Goal: Information Seeking & Learning: Learn about a topic

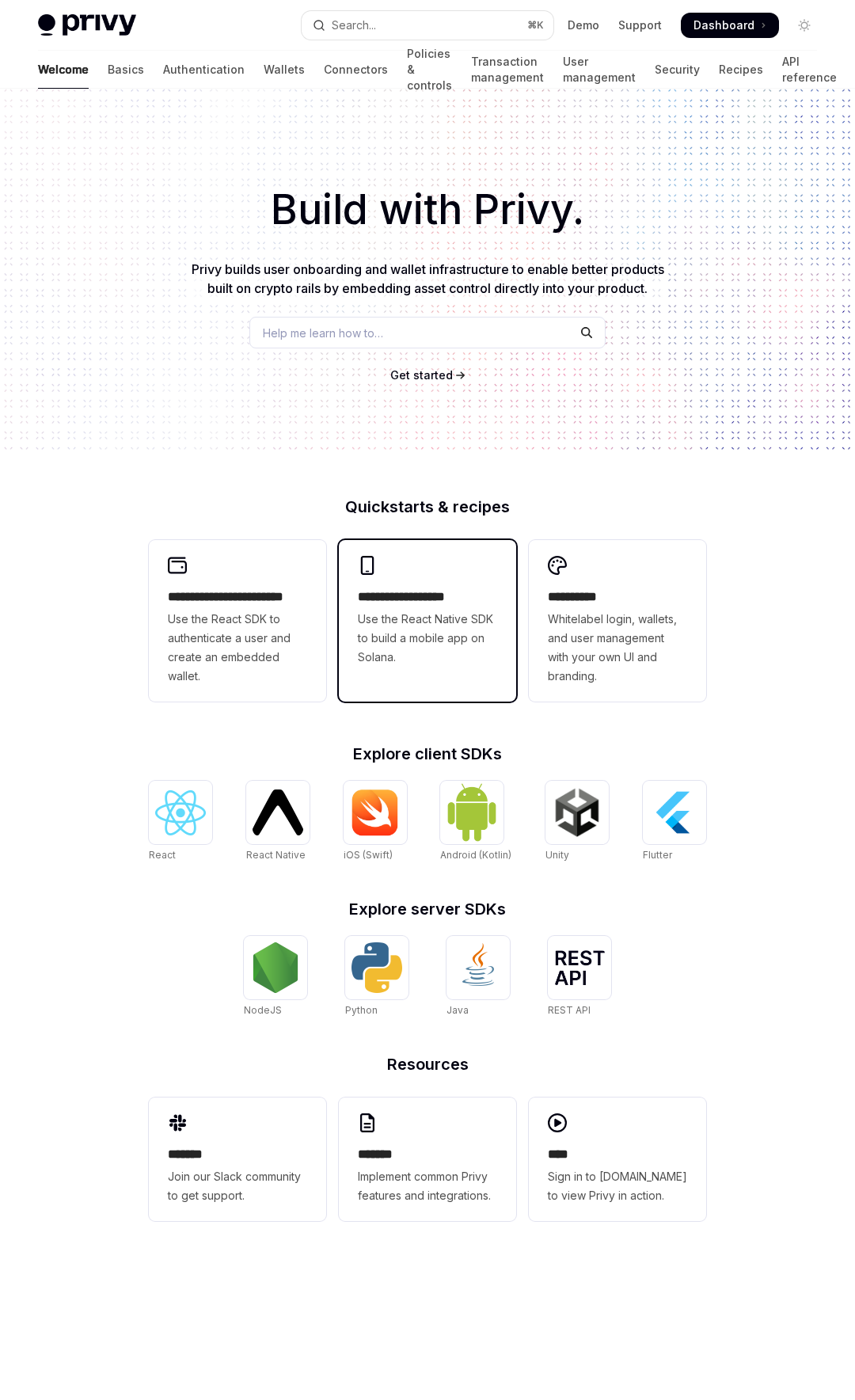
click at [421, 613] on span "Use the React Native SDK to build a mobile app on Solana." at bounding box center [427, 638] width 140 height 57
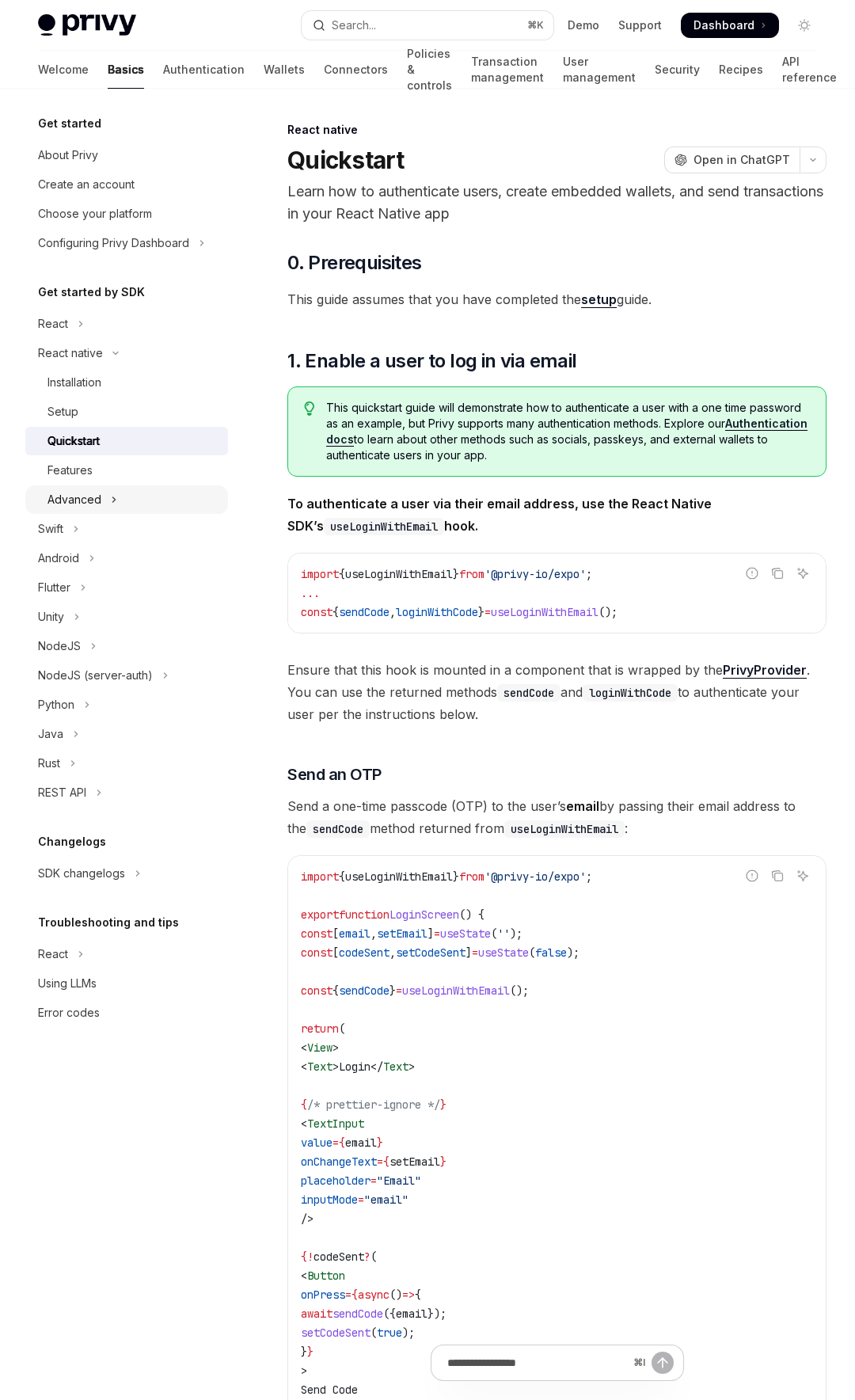
click at [91, 499] on div "Advanced" at bounding box center [74, 500] width 54 height 19
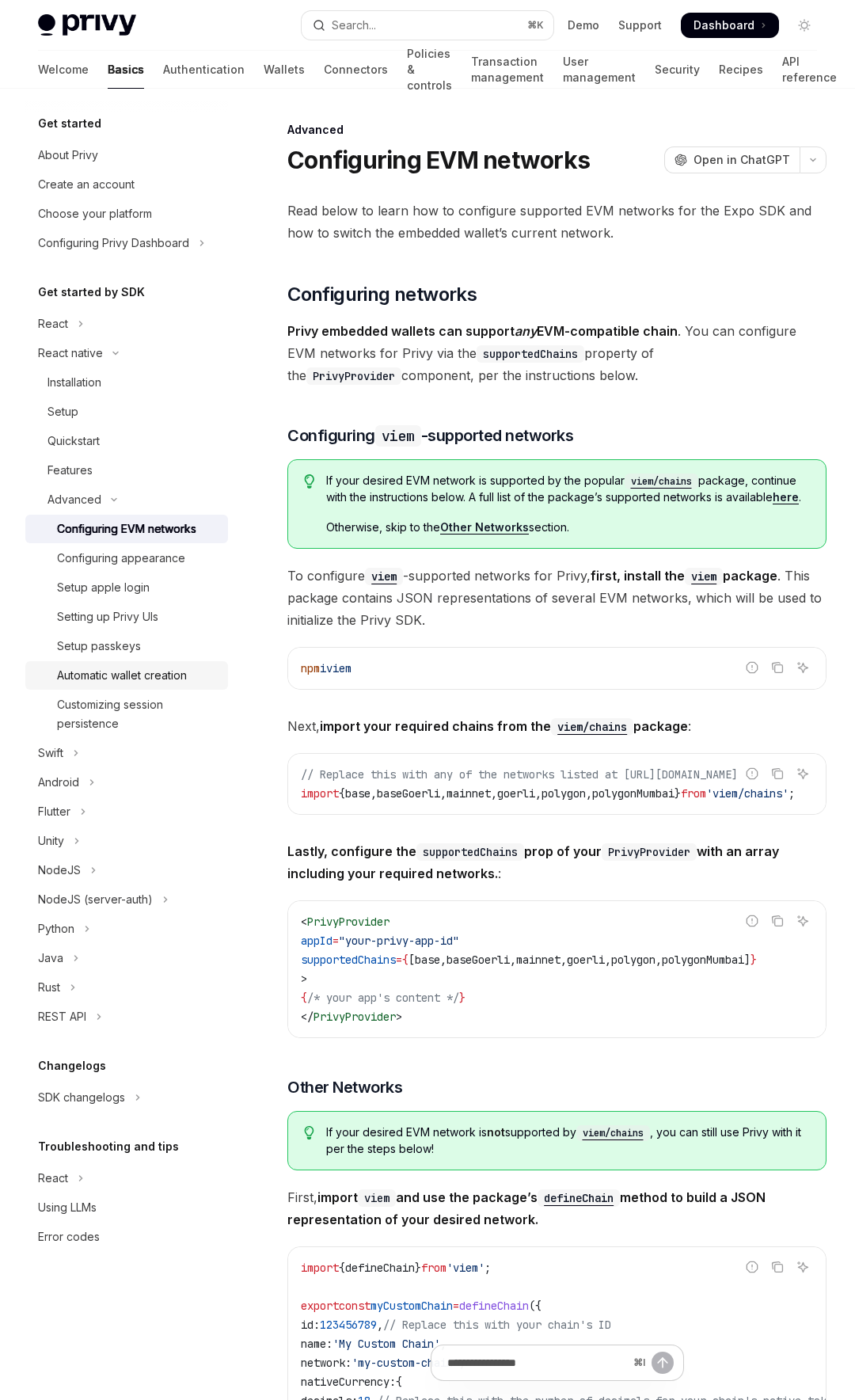
click at [123, 680] on div "Automatic wallet creation" at bounding box center [122, 676] width 130 height 19
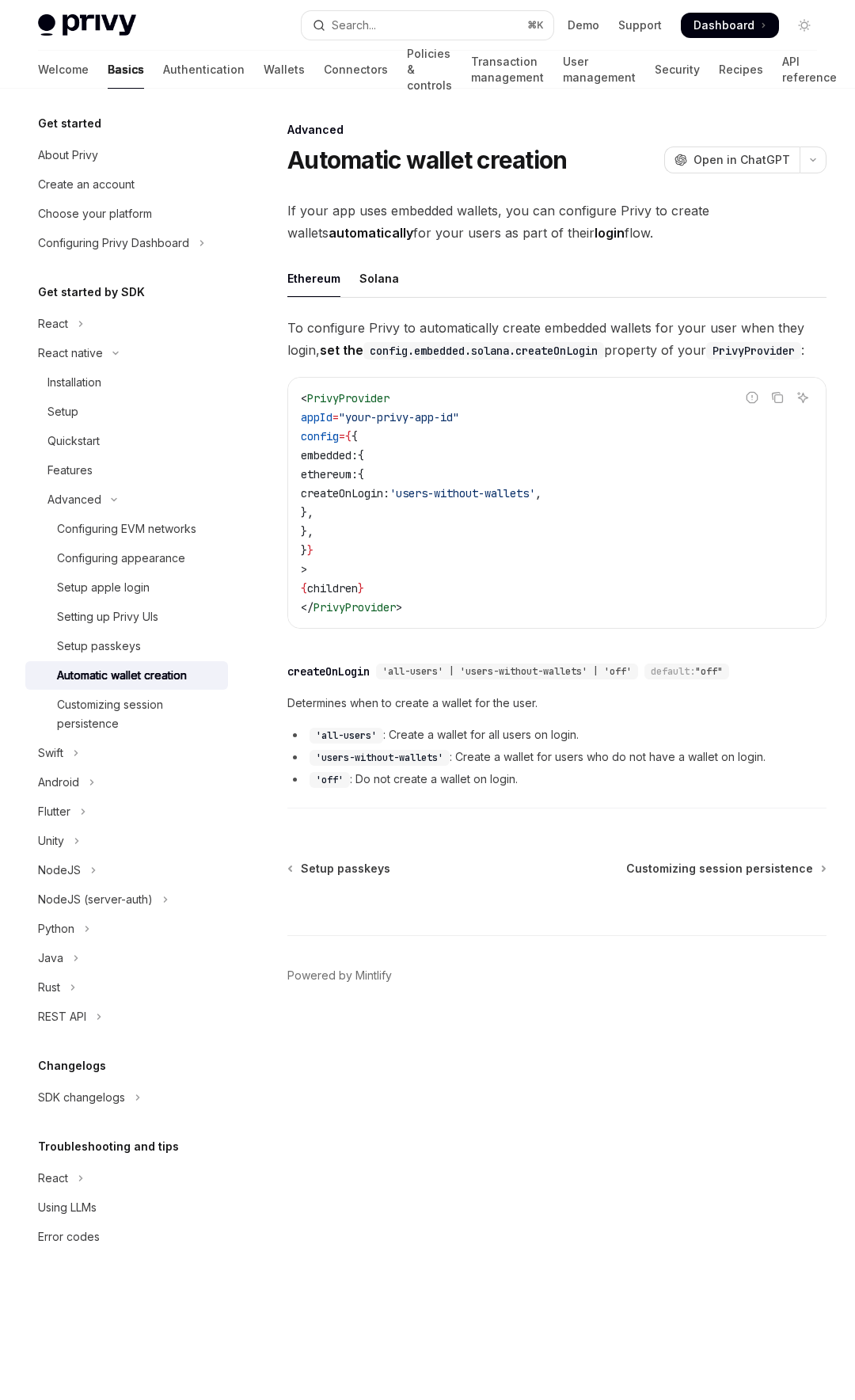
click at [522, 1169] on body "Skip to main content Privy Docs home page Search... ⌘ K Demo Support Dashboard …" at bounding box center [427, 700] width 855 height 1400
click at [150, 533] on div "Configuring EVM networks" at bounding box center [127, 529] width 140 height 19
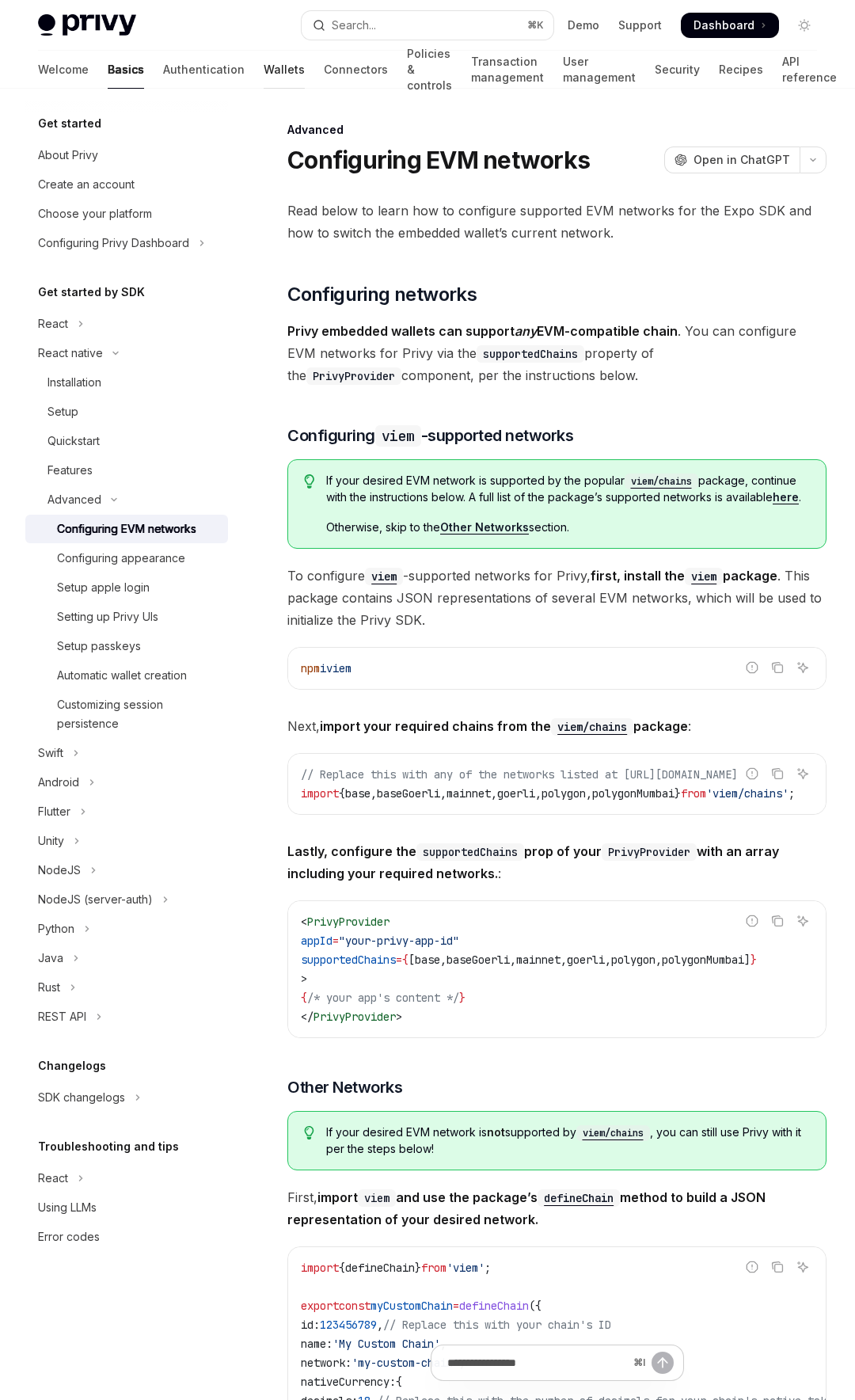
click at [264, 68] on link "Wallets" at bounding box center [284, 69] width 41 height 38
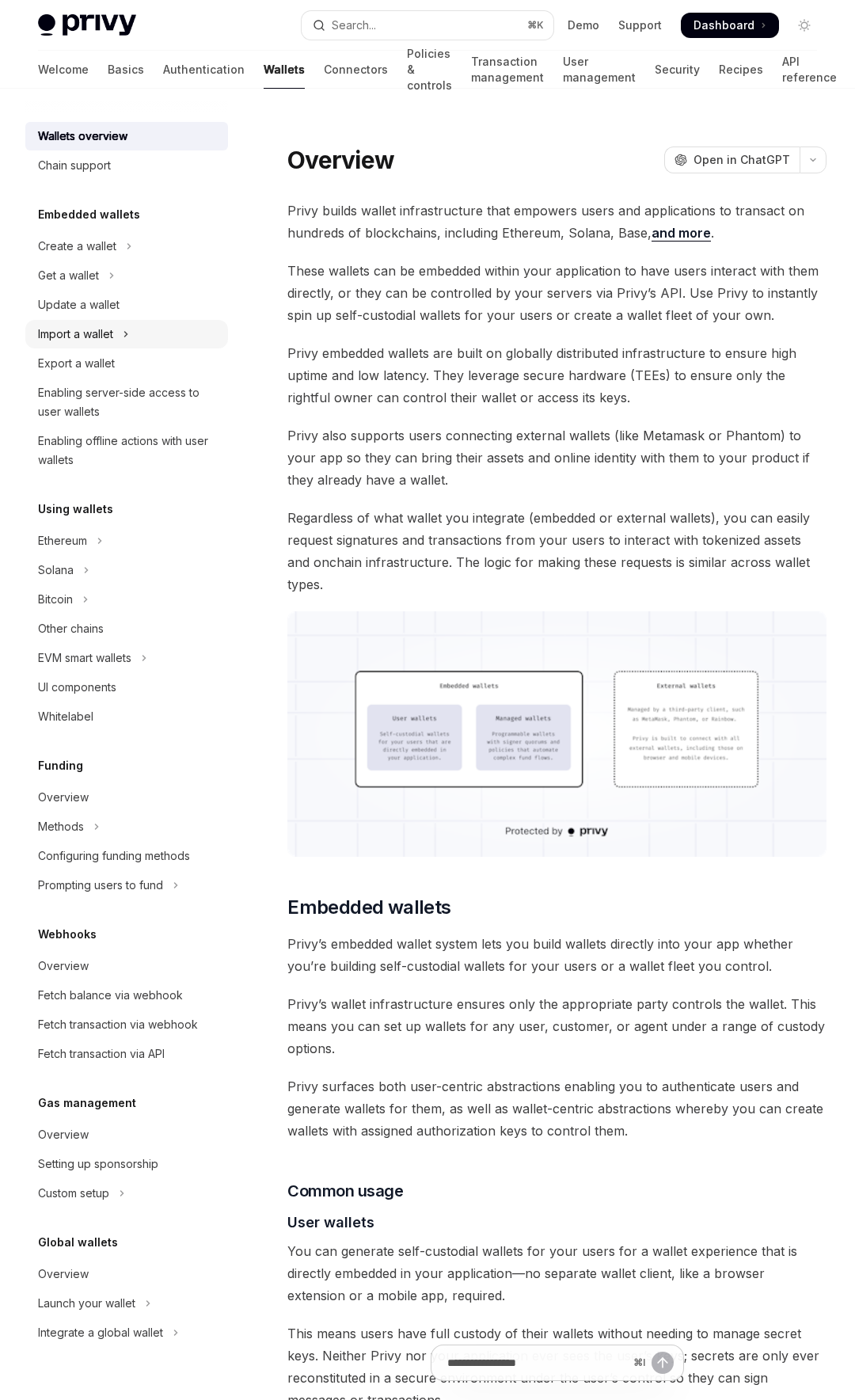
click at [90, 324] on div "Import a wallet" at bounding box center [76, 334] width 76 height 19
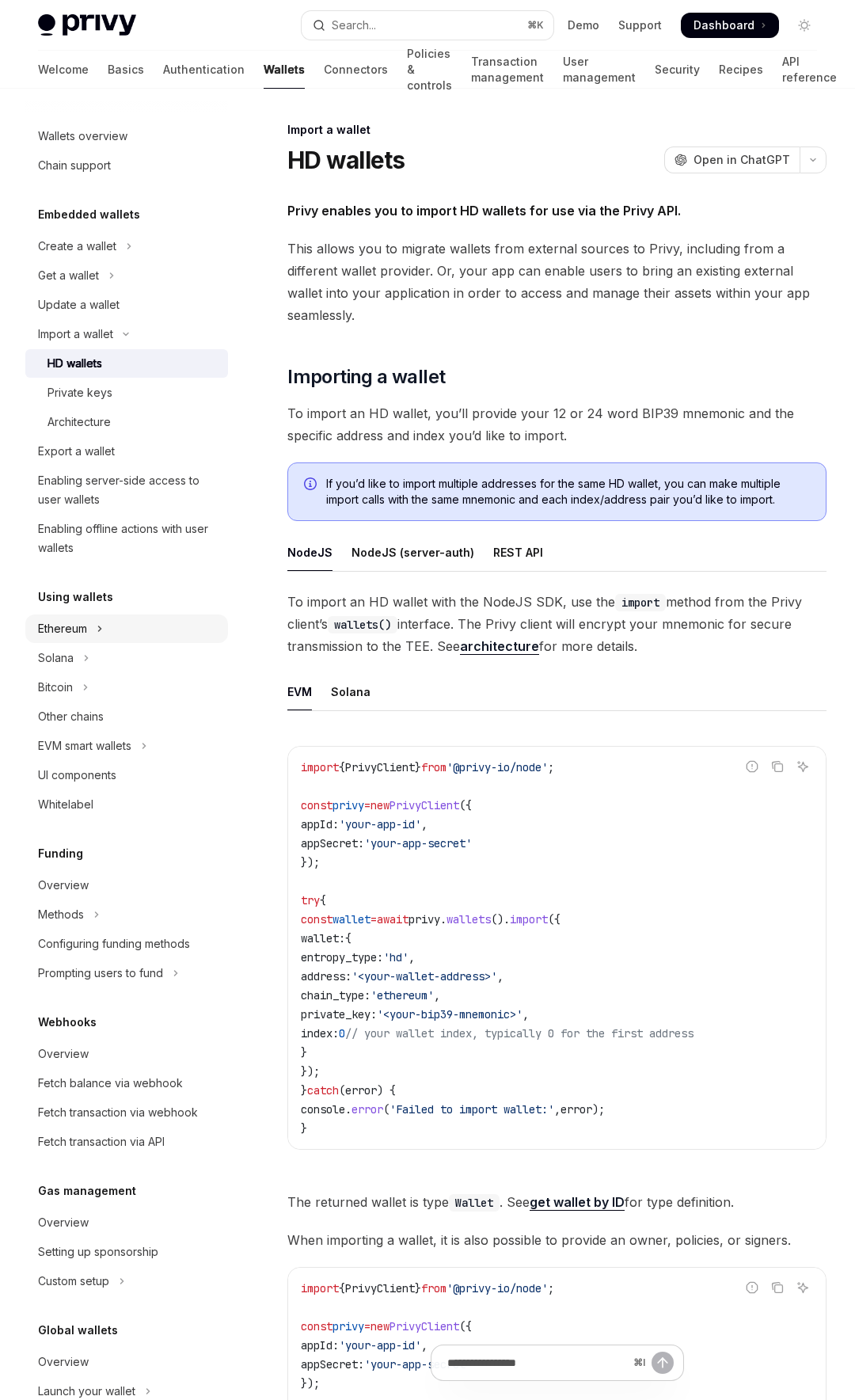
click at [98, 624] on icon "Toggle Ethereum section" at bounding box center [99, 628] width 6 height 19
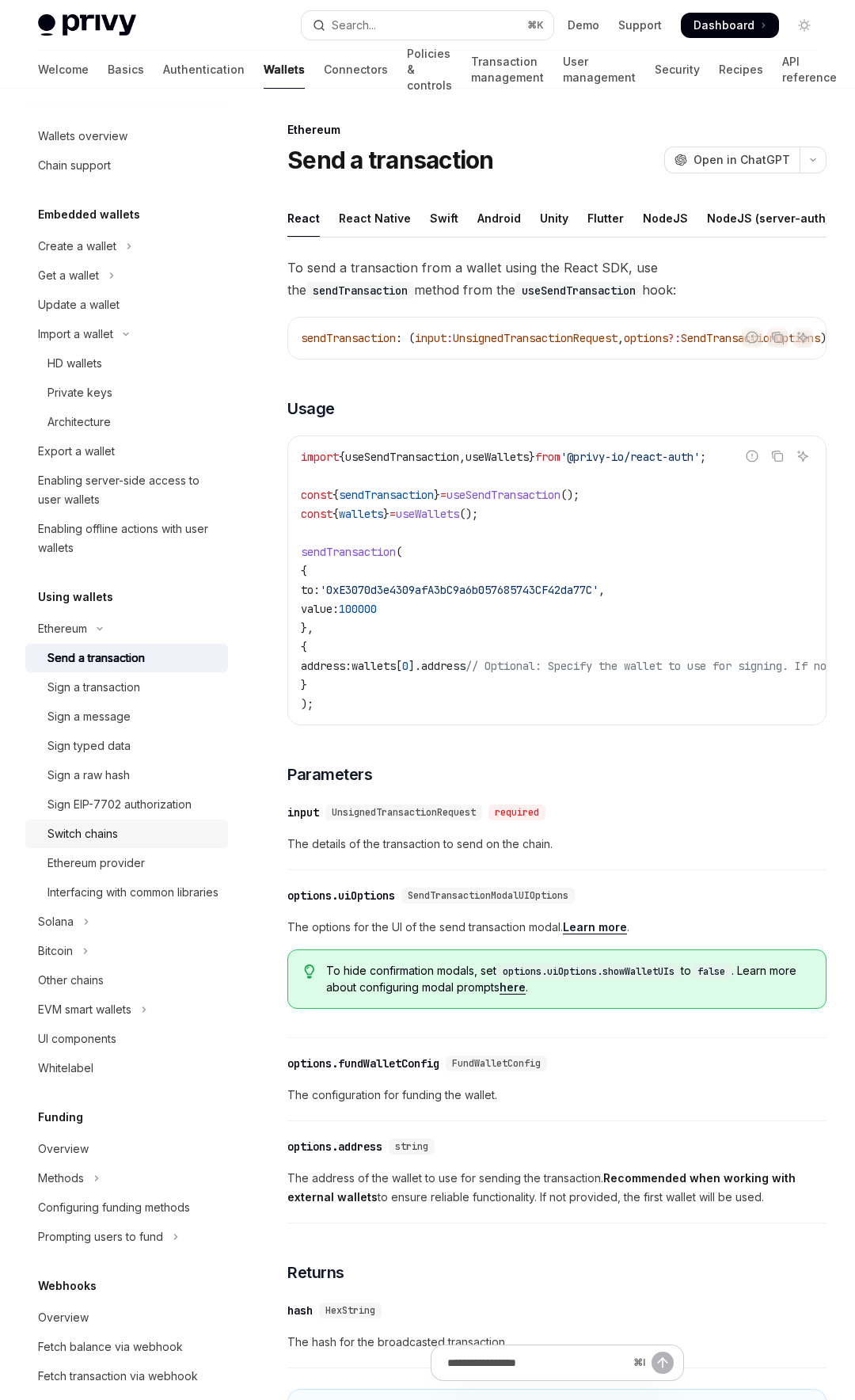
click at [112, 823] on link "Switch chains" at bounding box center [127, 833] width 203 height 28
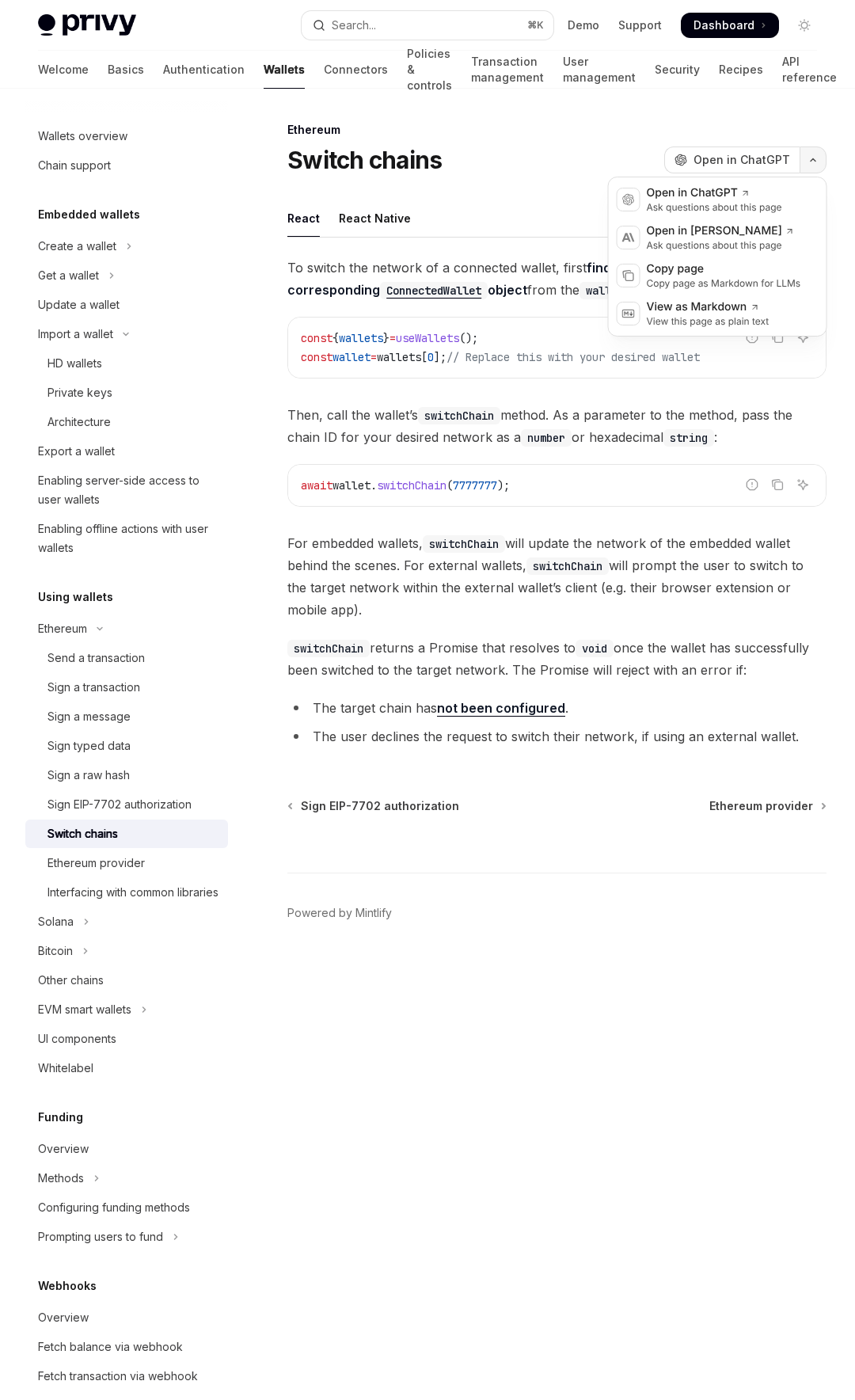
click at [822, 163] on button "button" at bounding box center [813, 160] width 27 height 27
click at [822, 162] on button "button" at bounding box center [813, 160] width 27 height 27
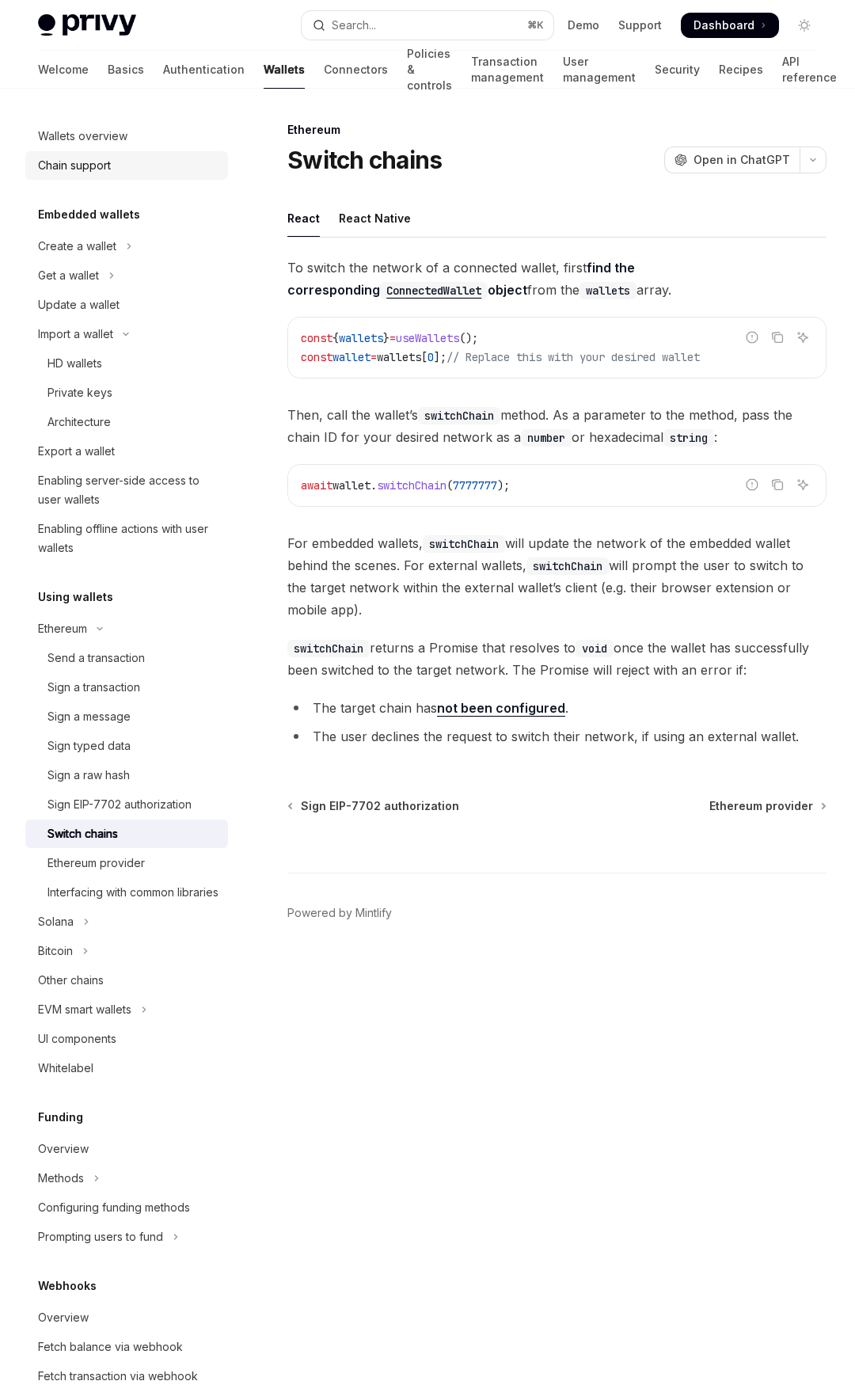
click at [90, 169] on div "Chain support" at bounding box center [74, 165] width 73 height 19
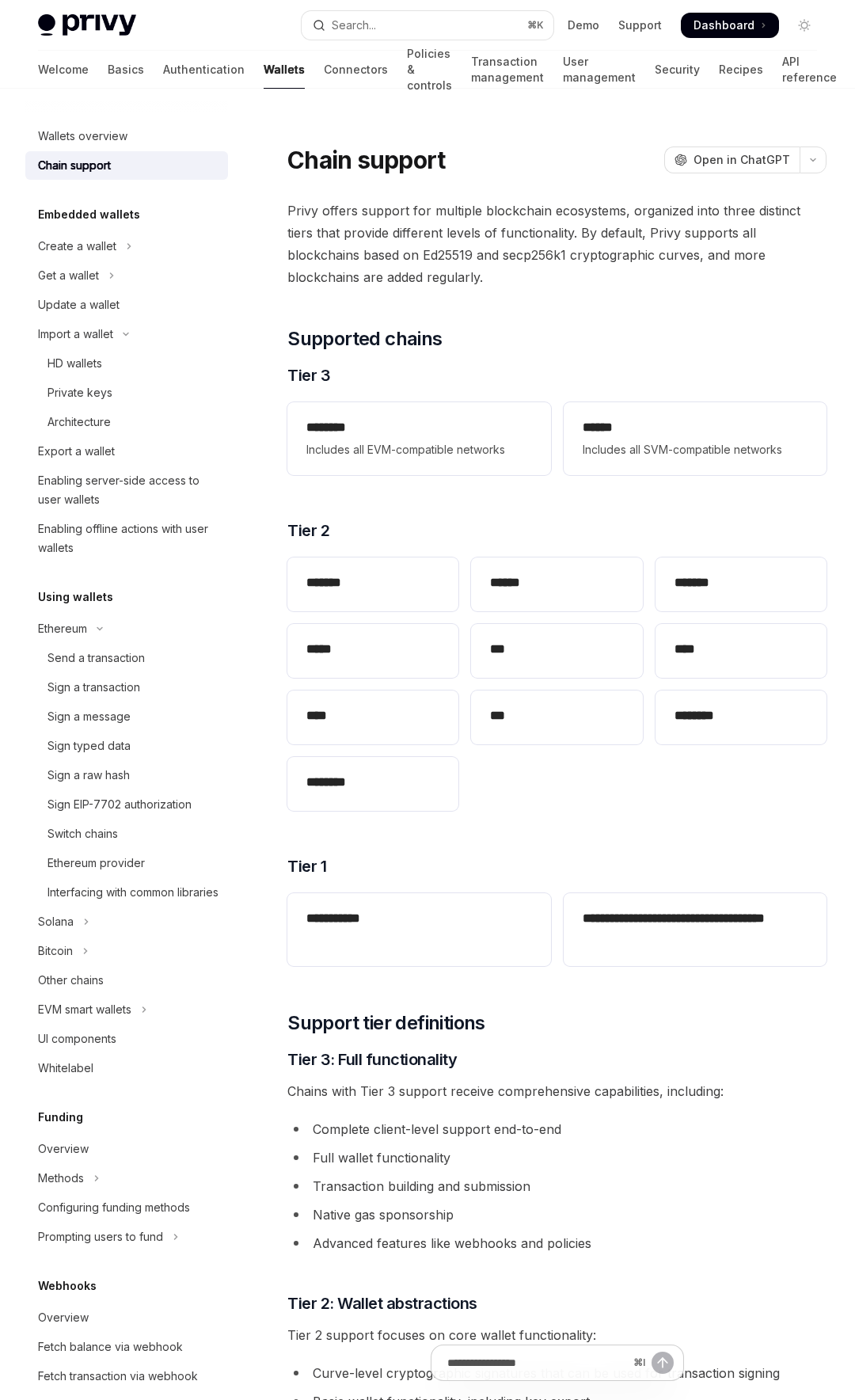
click at [628, 302] on div "**********" at bounding box center [556, 1359] width 539 height 2319
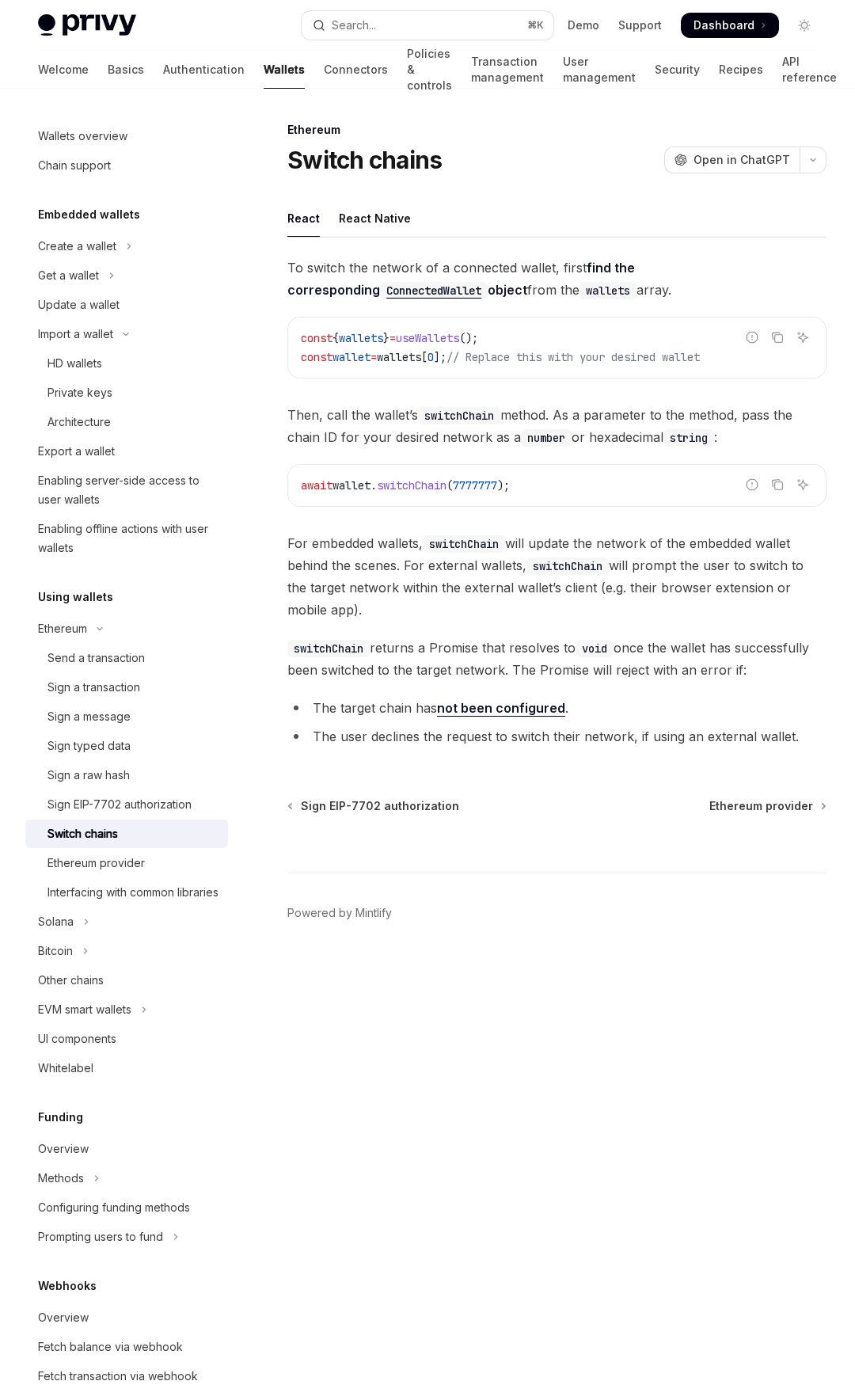
click at [580, 1093] on body "Skip to main content Privy Docs home page Search... ⌘ K Demo Support Dashboard …" at bounding box center [427, 700] width 855 height 1400
click at [141, 442] on link "Export a wallet" at bounding box center [127, 451] width 203 height 28
type textarea "*"
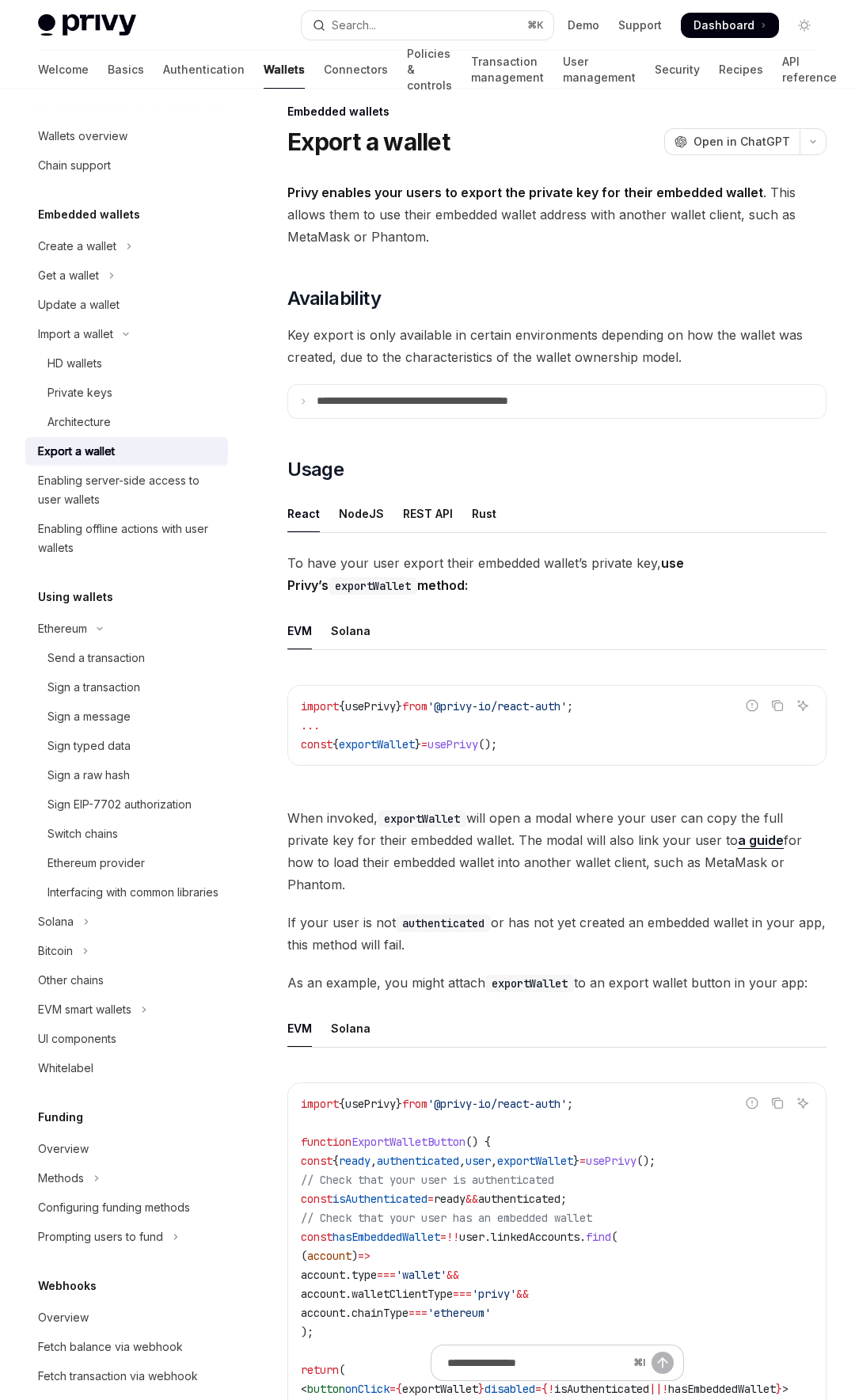
scroll to position [18, 0]
click at [585, 404] on summary "**********" at bounding box center [557, 403] width 538 height 33
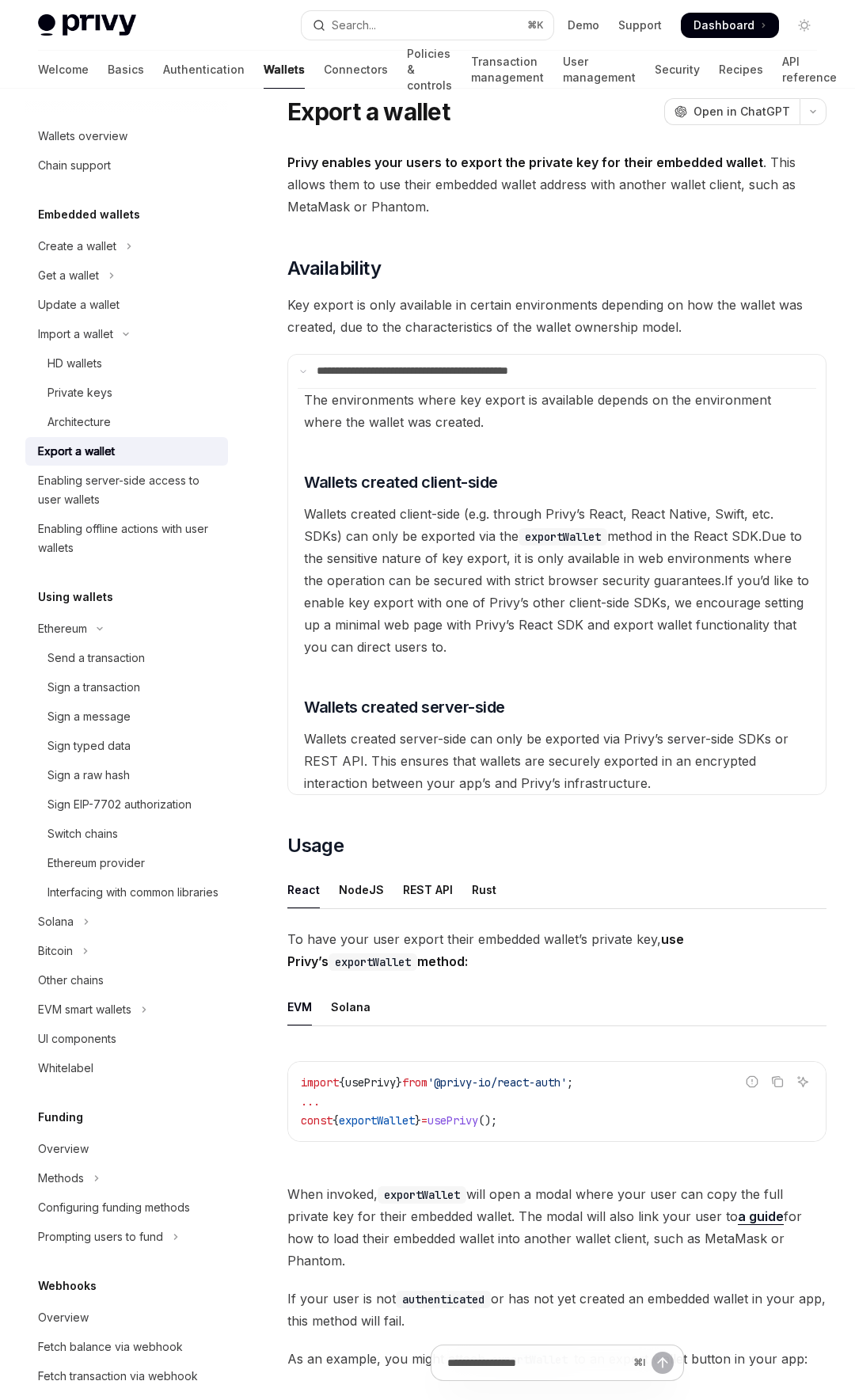
scroll to position [44, 0]
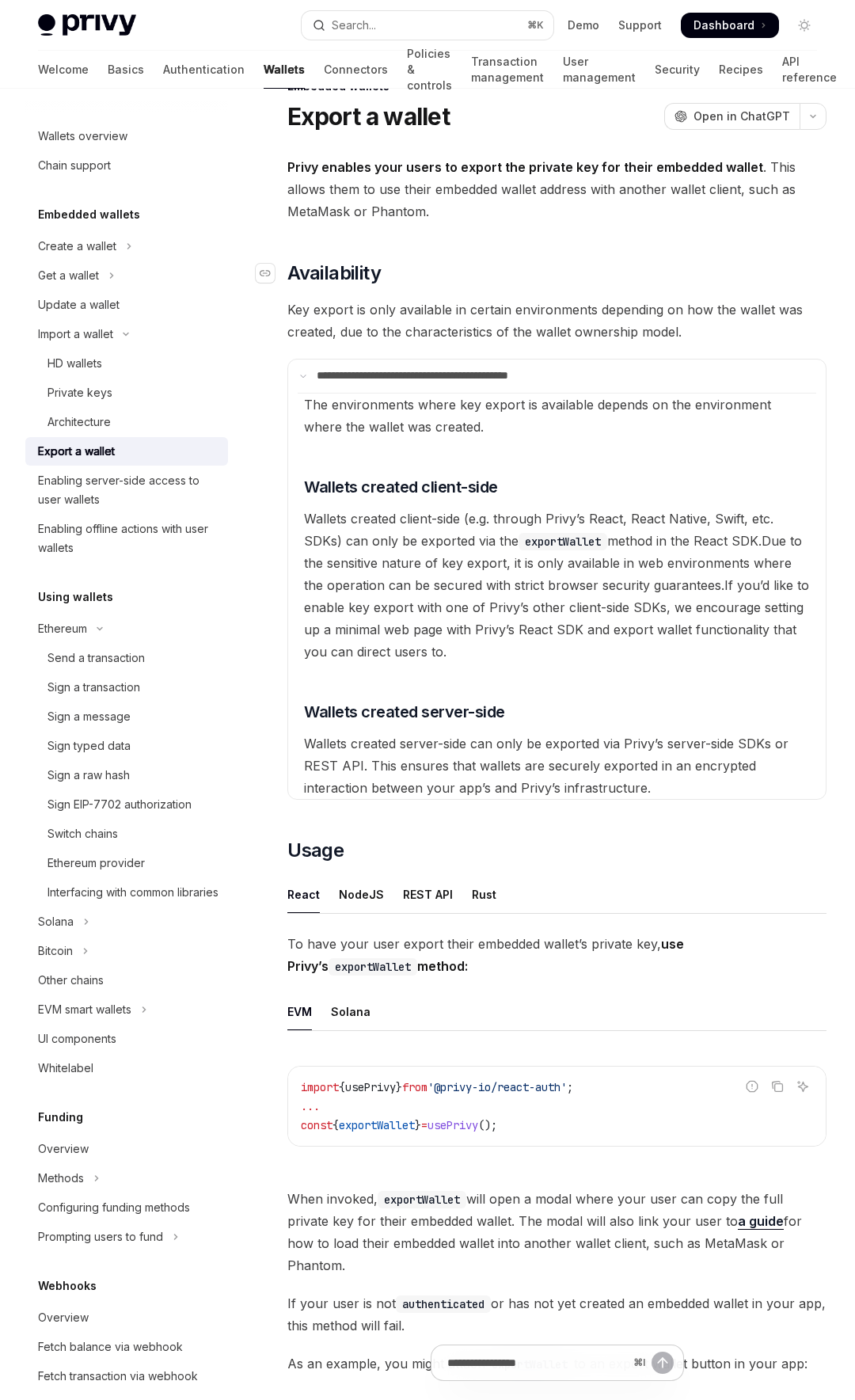
click at [507, 272] on h2 "​ Availability" at bounding box center [556, 272] width 539 height 25
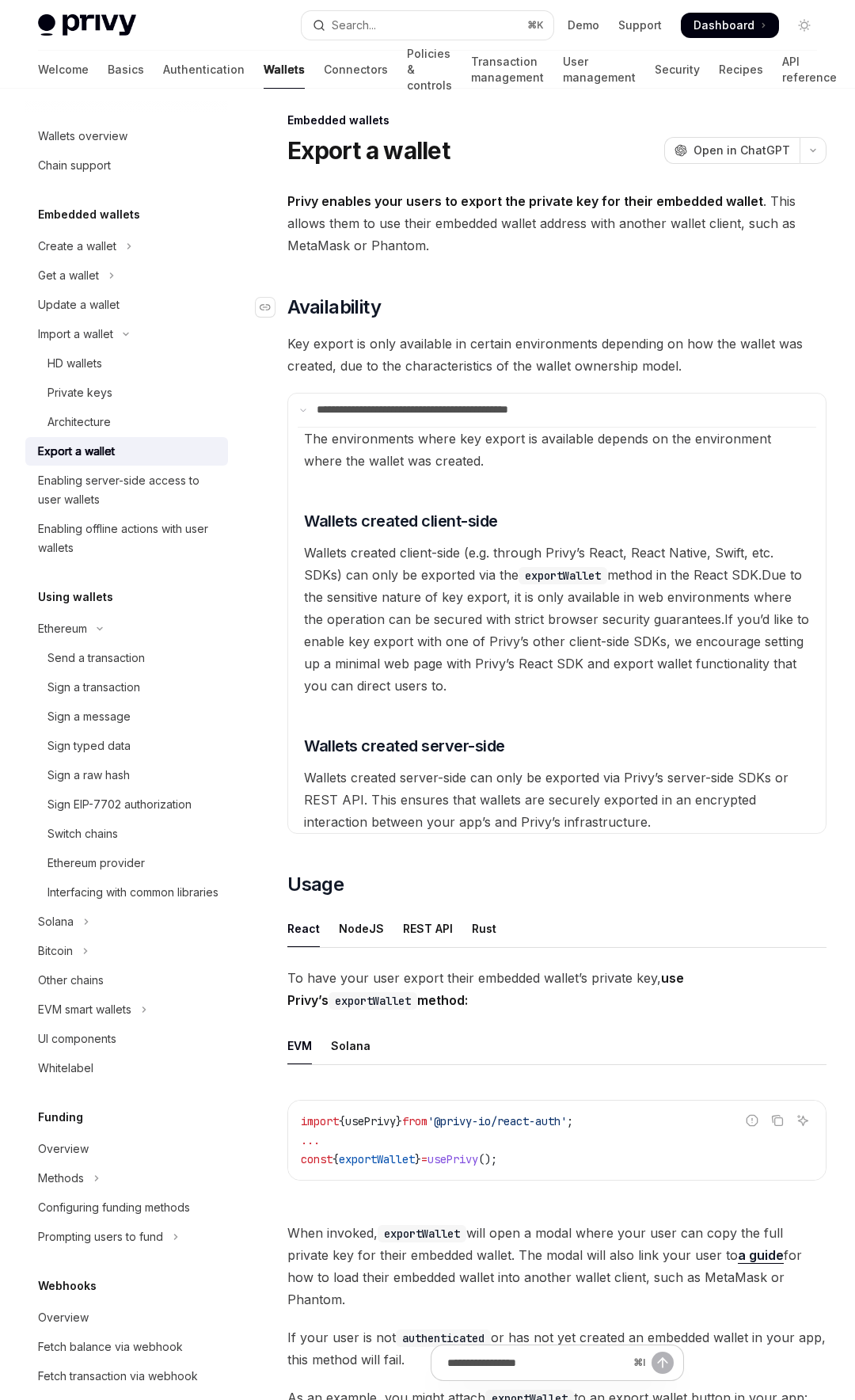
scroll to position [0, 0]
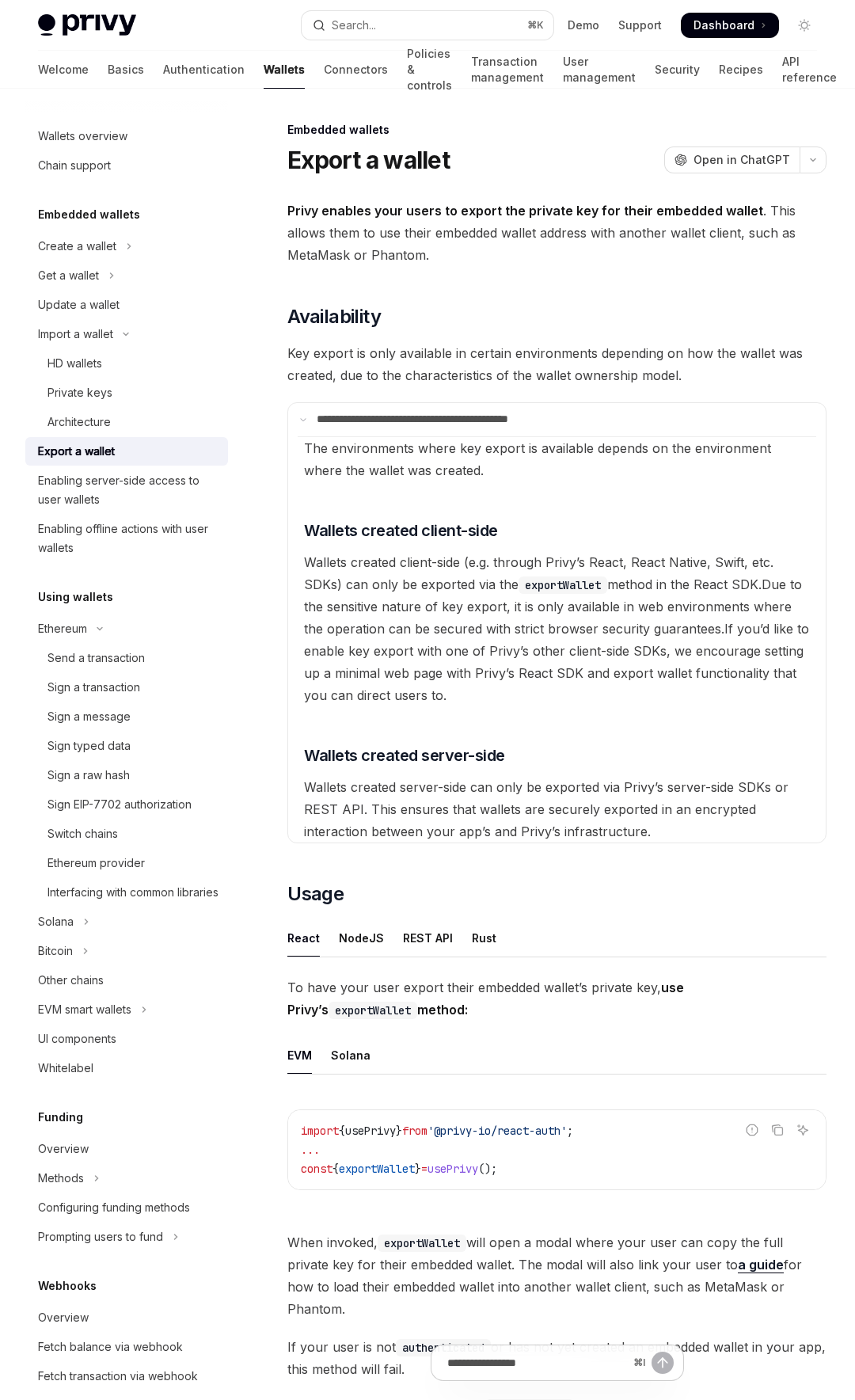
click at [588, 221] on span "Privy enables your users to export the private key for their embedded wallet . …" at bounding box center [556, 233] width 539 height 67
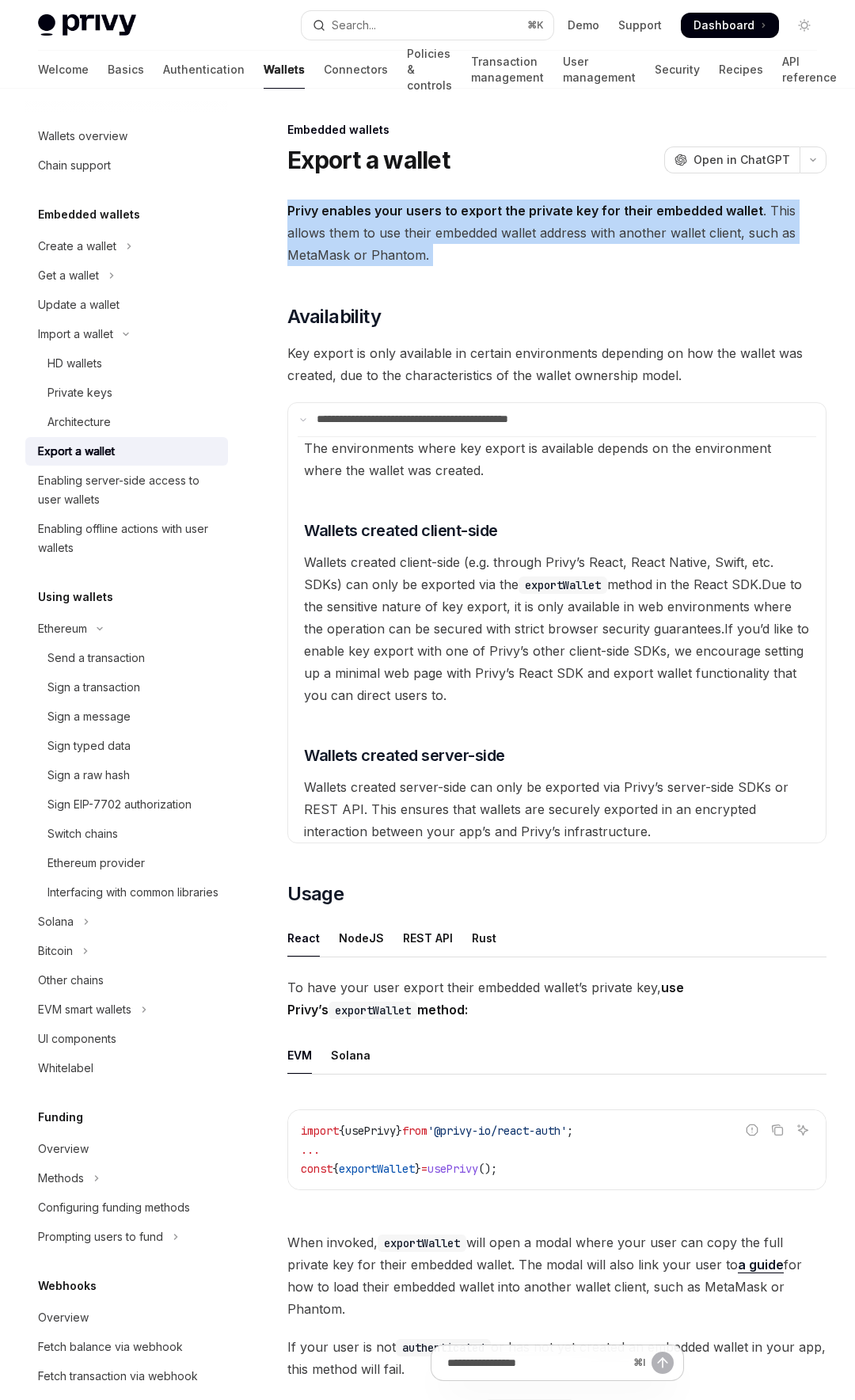
click at [588, 221] on span "Privy enables your users to export the private key for their embedded wallet . …" at bounding box center [556, 233] width 539 height 67
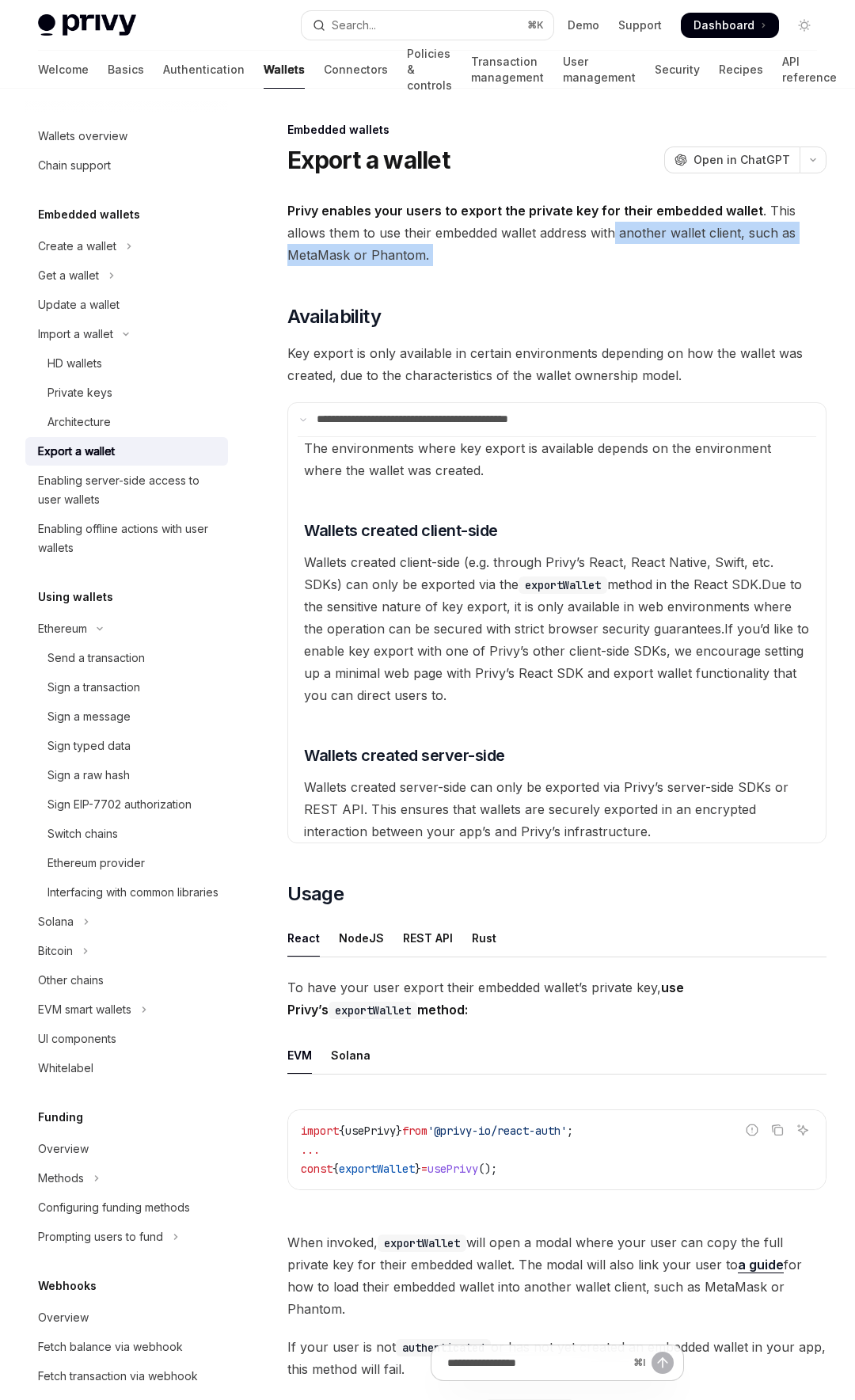
click at [572, 239] on span "Privy enables your users to export the private key for their embedded wallet . …" at bounding box center [556, 233] width 539 height 67
click at [543, 231] on span "Privy enables your users to export the private key for their embedded wallet . …" at bounding box center [556, 233] width 539 height 67
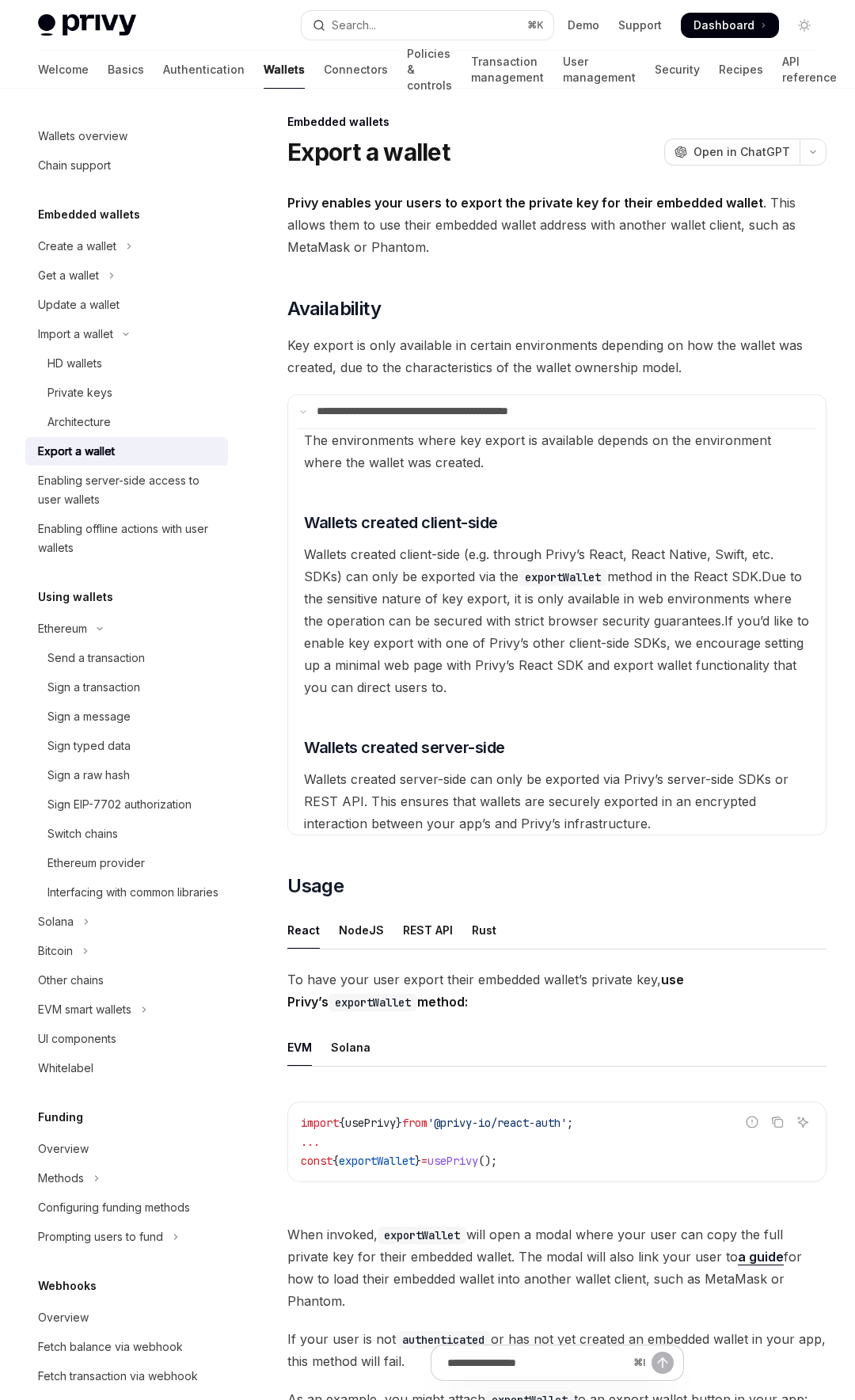
click at [516, 355] on span "Key export is only available in certain environments depending on how the walle…" at bounding box center [556, 356] width 539 height 44
click at [559, 359] on span "Key export is only available in certain environments depending on how the walle…" at bounding box center [556, 356] width 539 height 44
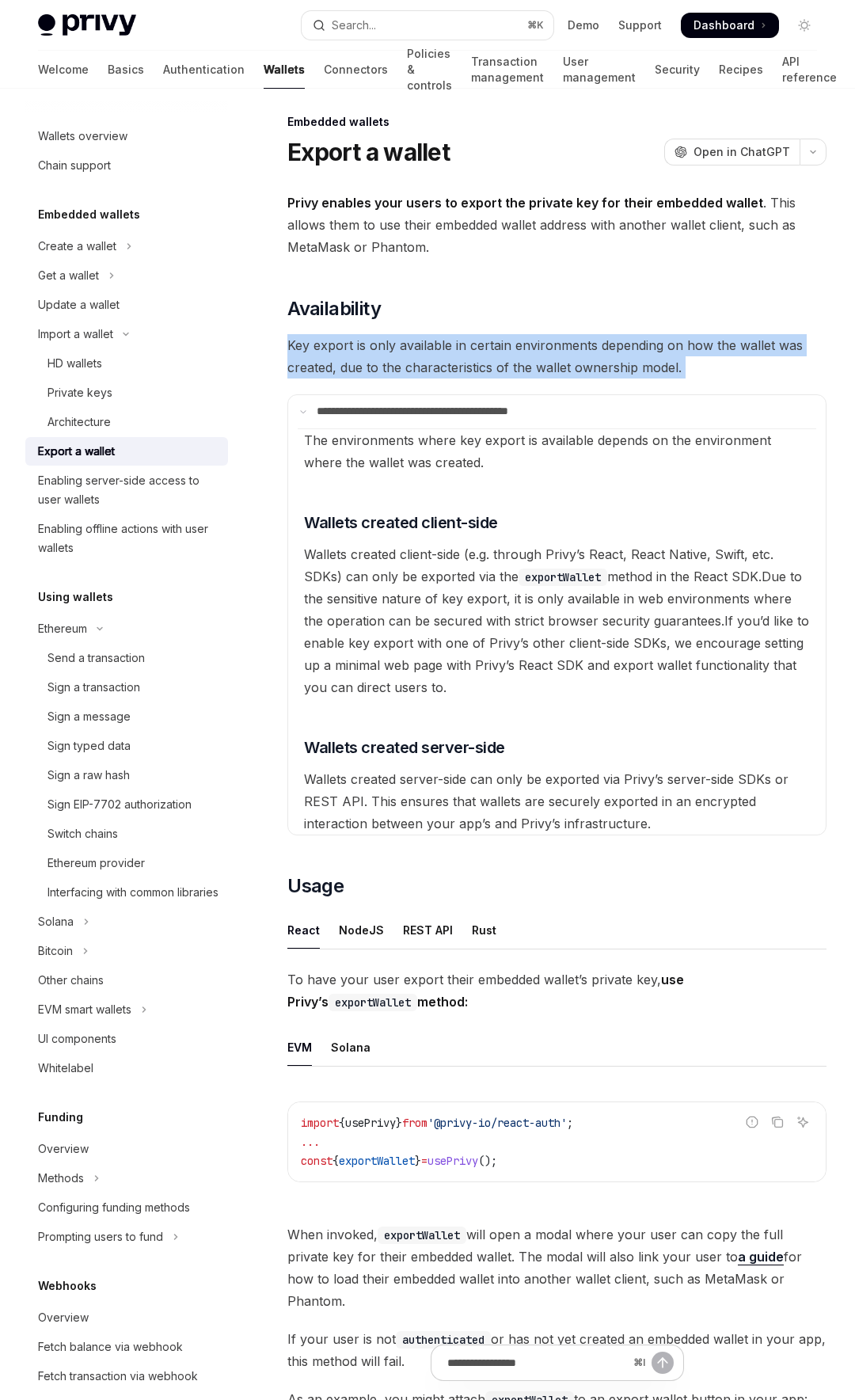
click at [559, 359] on span "Key export is only available in certain environments depending on how the walle…" at bounding box center [556, 356] width 539 height 44
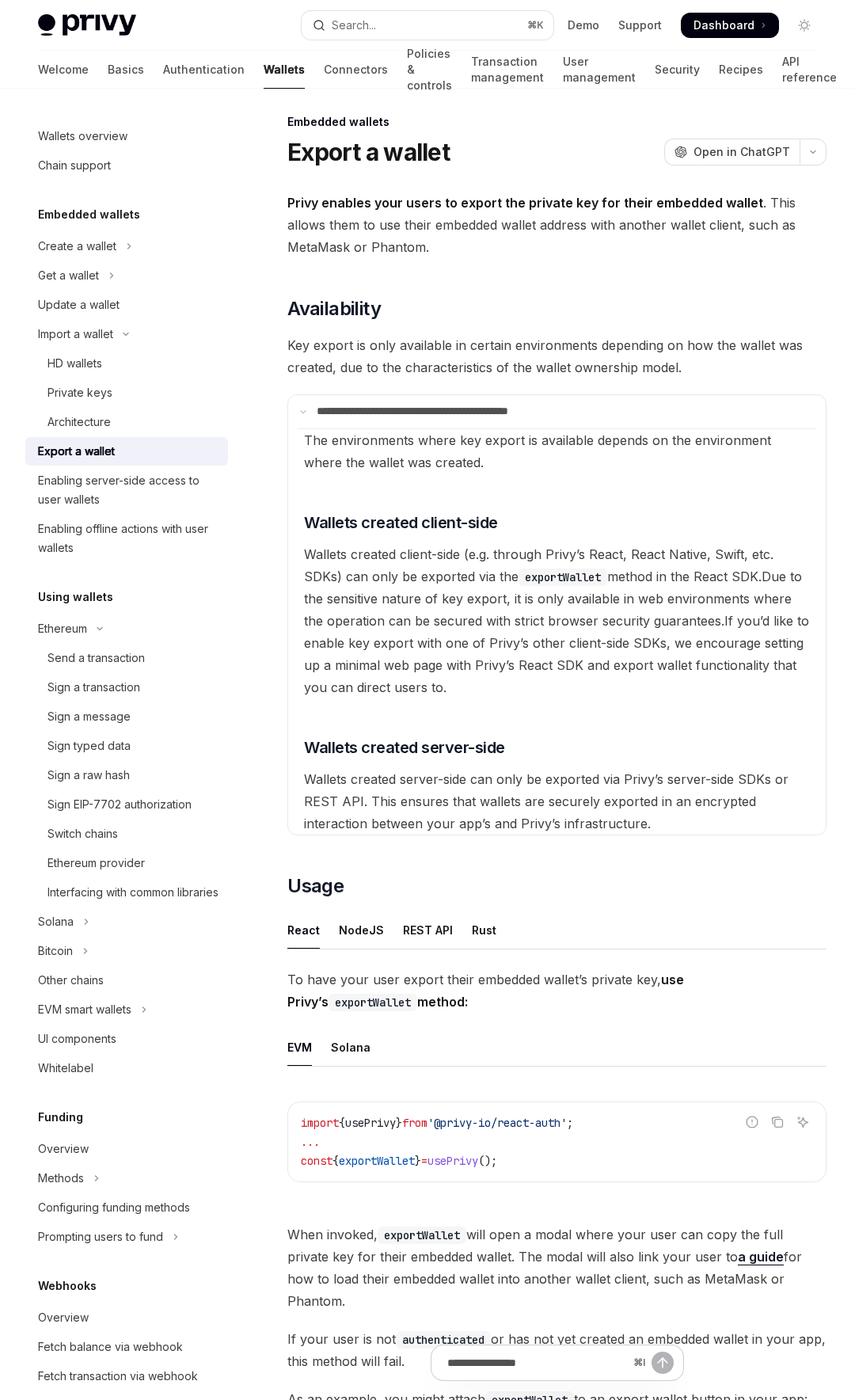
click at [435, 548] on span "Wallets created client-side (e.g. through Privy’s React, React Native, Swift, e…" at bounding box center [539, 565] width 469 height 38
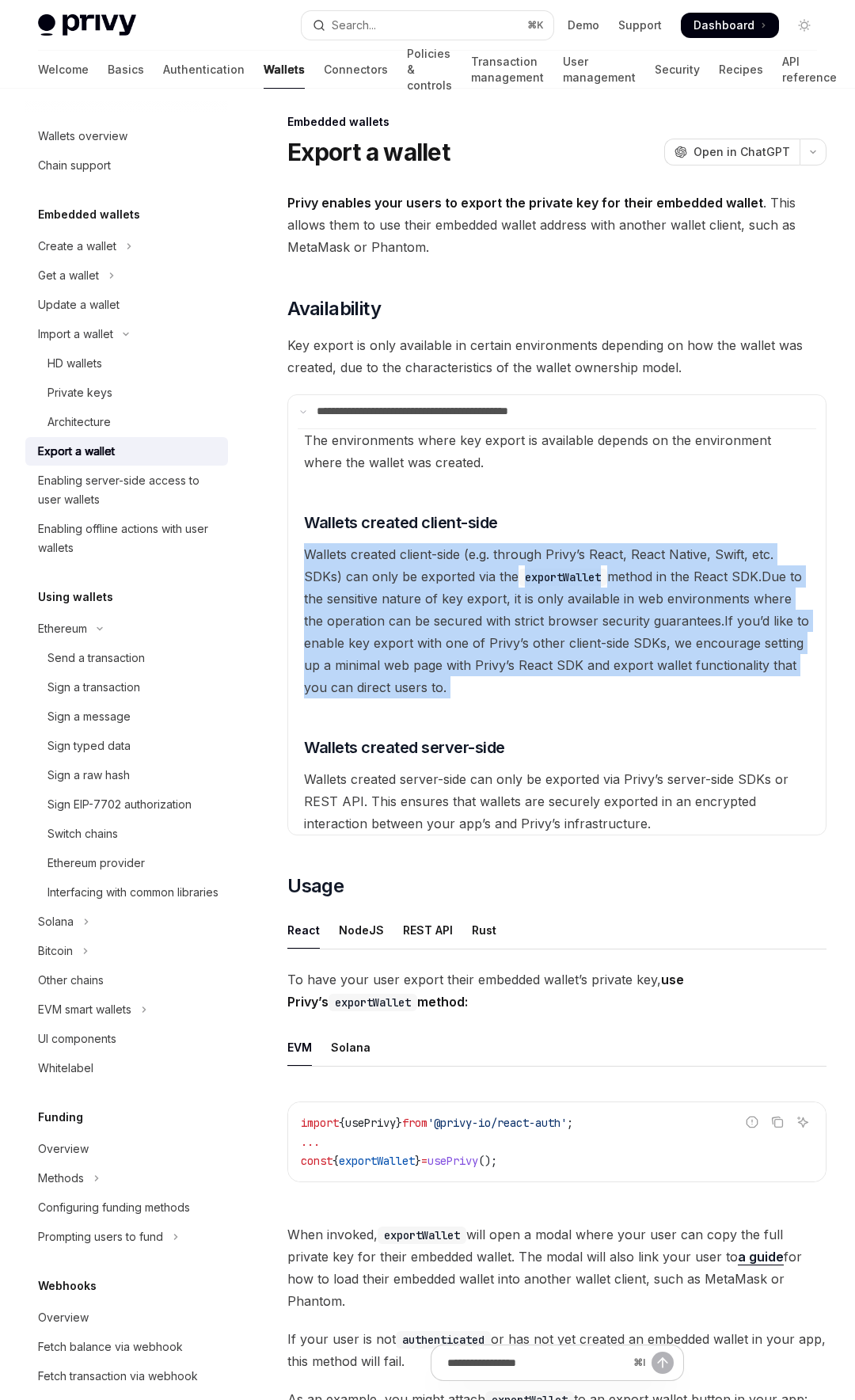
click at [435, 548] on span "Wallets created client-side (e.g. through Privy’s React, React Native, Swift, e…" at bounding box center [539, 565] width 469 height 38
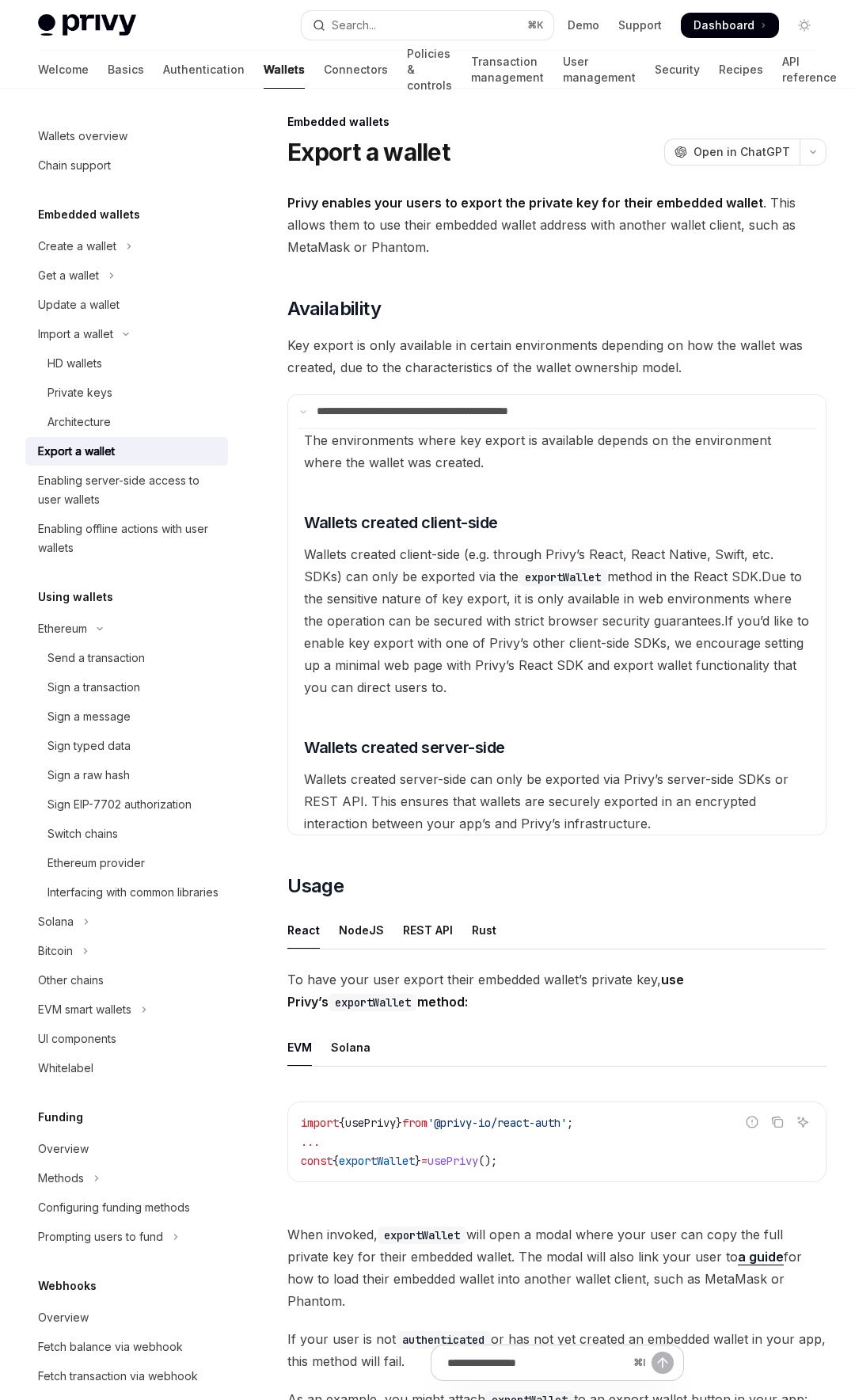
click at [426, 551] on span "Wallets created client-side (e.g. through Privy’s React, React Native, Swift, e…" at bounding box center [539, 565] width 469 height 38
click at [427, 619] on span "Due to the sensitive nature of key export, it is only available in web environm…" at bounding box center [553, 598] width 498 height 60
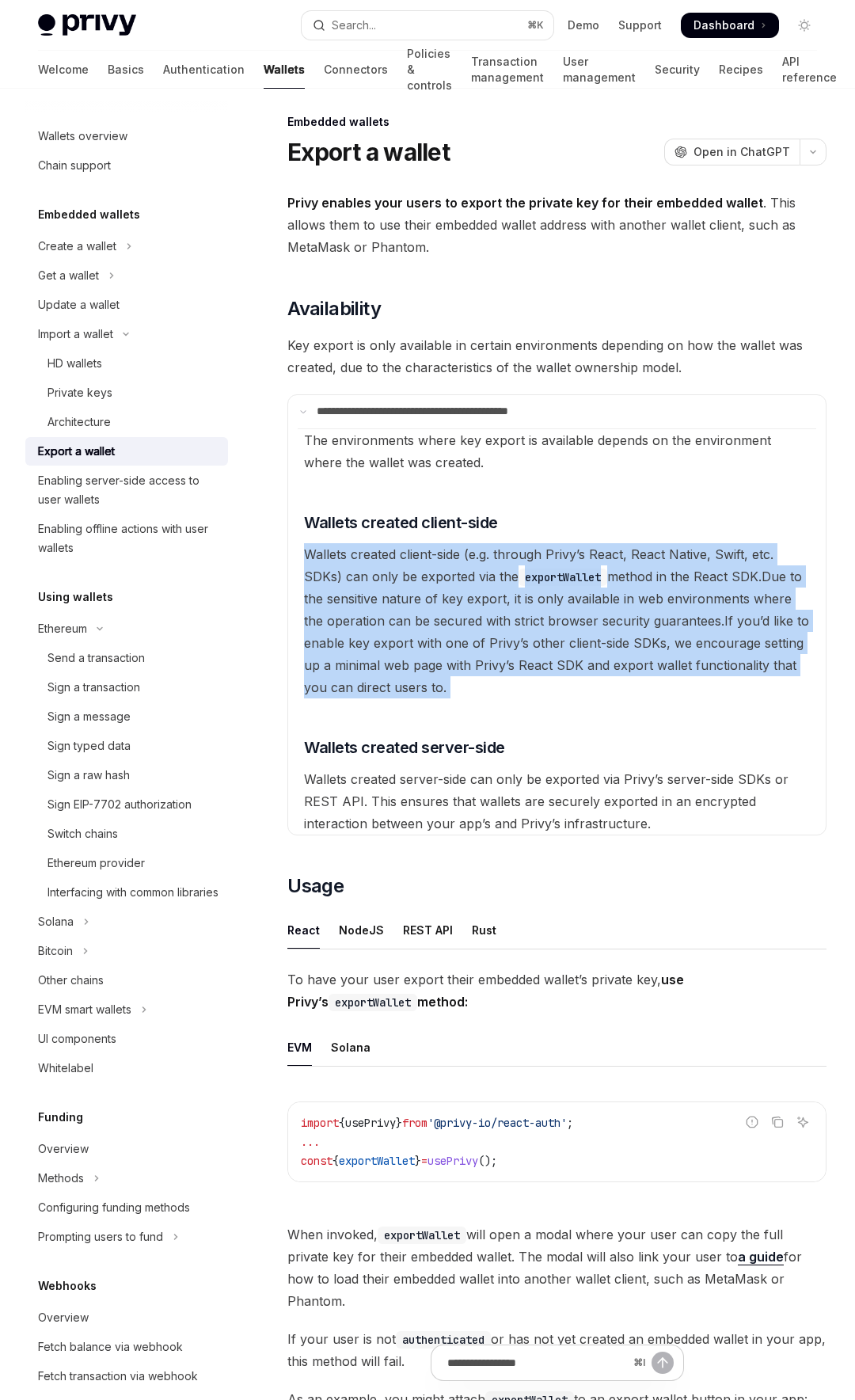
click at [427, 619] on span "Due to the sensitive nature of key export, it is only available in web environm…" at bounding box center [553, 598] width 498 height 60
click at [450, 645] on span "If you’d like to enable key export with one of Privy’s other client-side SDKs, …" at bounding box center [556, 654] width 505 height 83
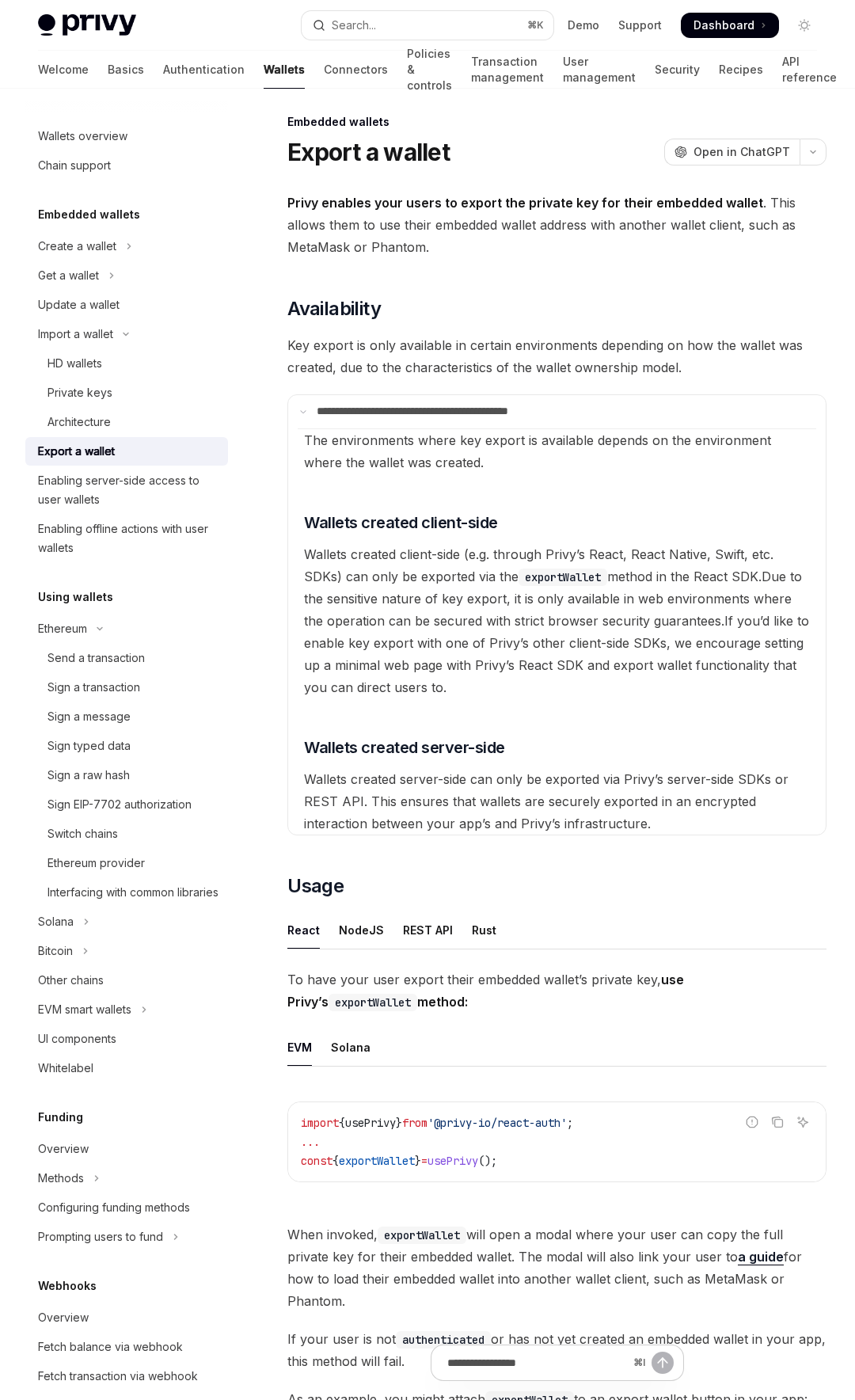
click at [450, 645] on span "If you’d like to enable key export with one of Privy’s other client-side SDKs, …" at bounding box center [556, 654] width 505 height 83
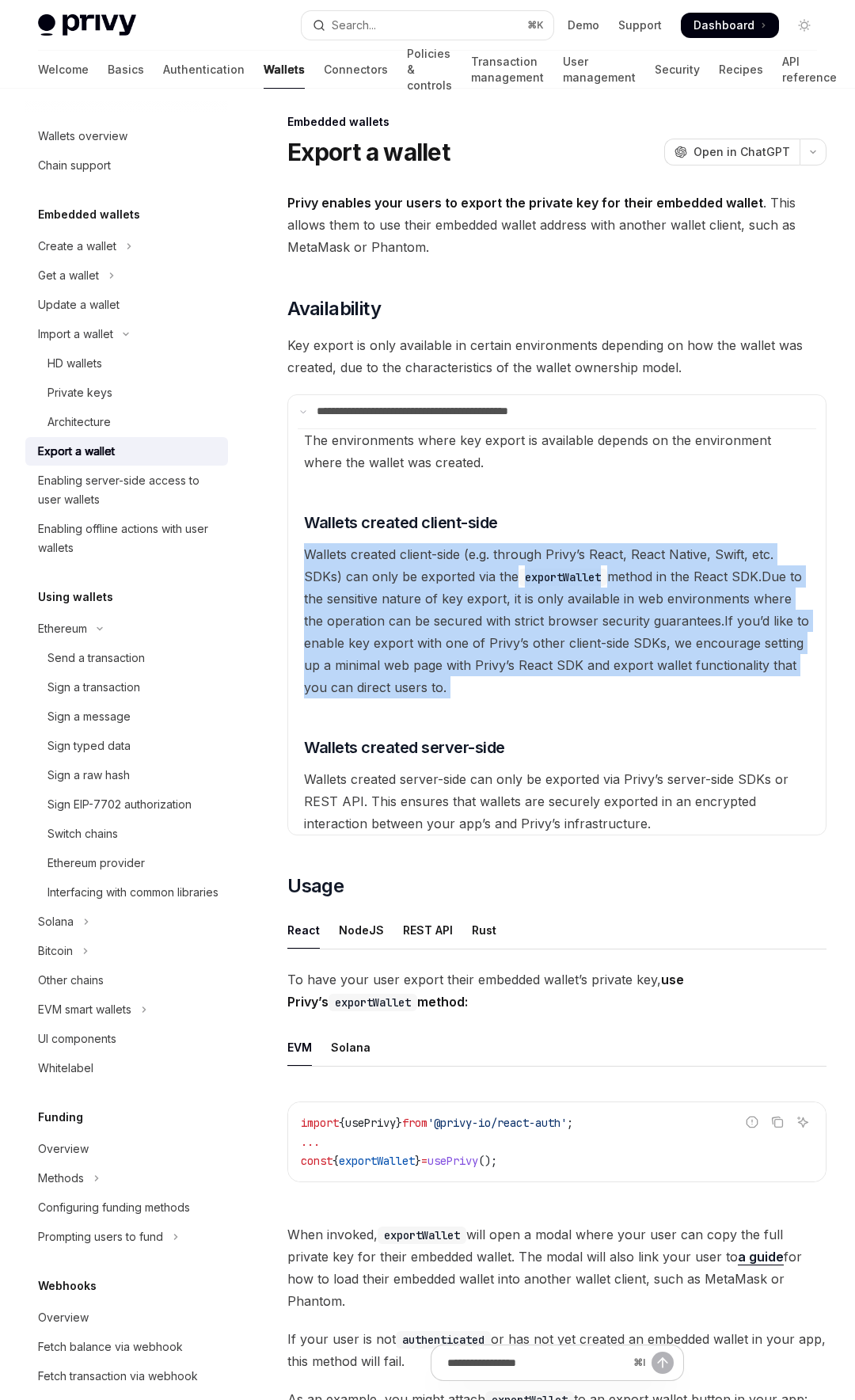
click at [450, 645] on span "If you’d like to enable key export with one of Privy’s other client-side SDKs, …" at bounding box center [556, 654] width 505 height 83
click at [454, 660] on span "If you’d like to enable key export with one of Privy’s other client-side SDKs, …" at bounding box center [556, 654] width 505 height 83
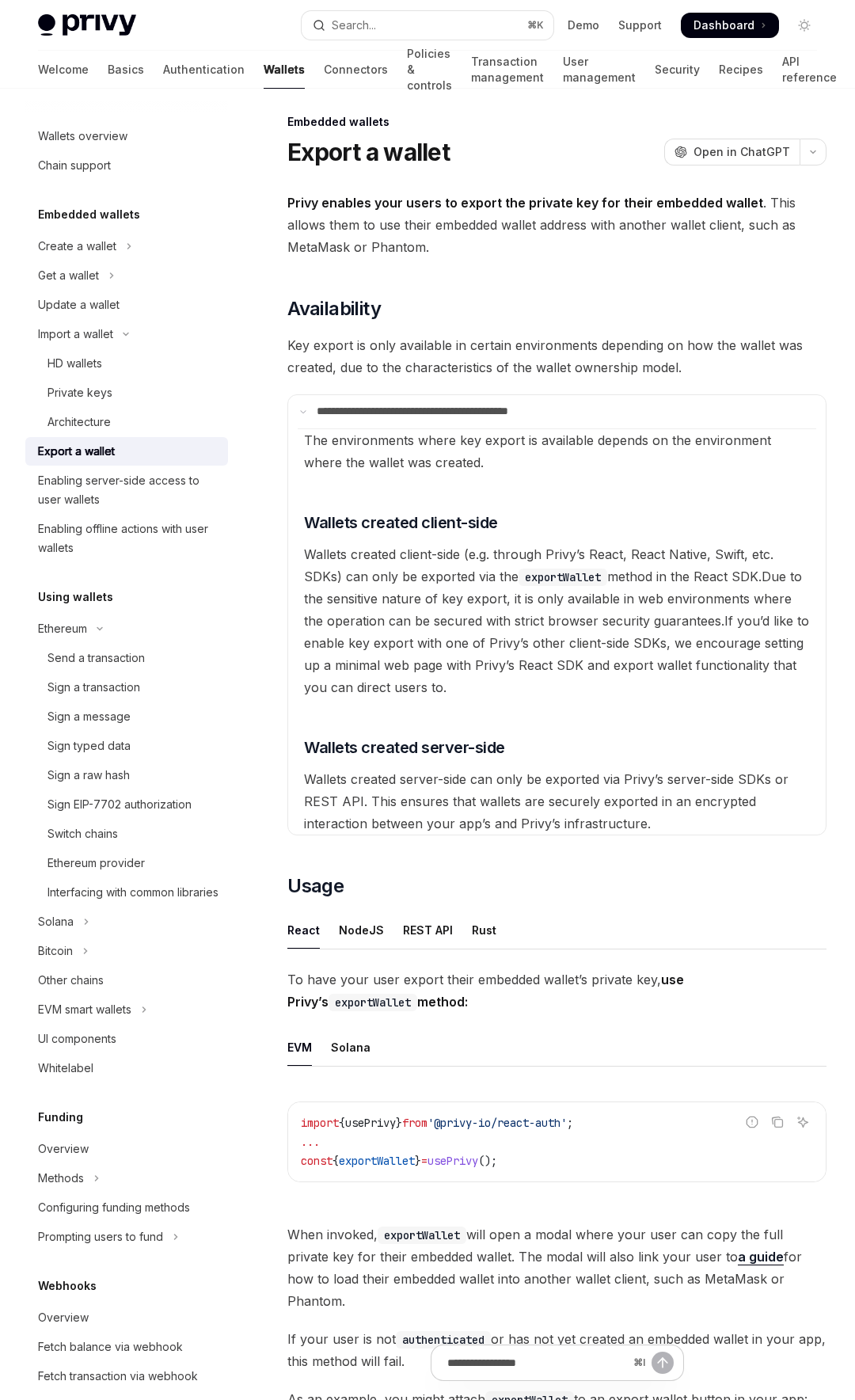
click at [454, 660] on span "If you’d like to enable key export with one of Privy’s other client-side SDKs, …" at bounding box center [556, 654] width 505 height 83
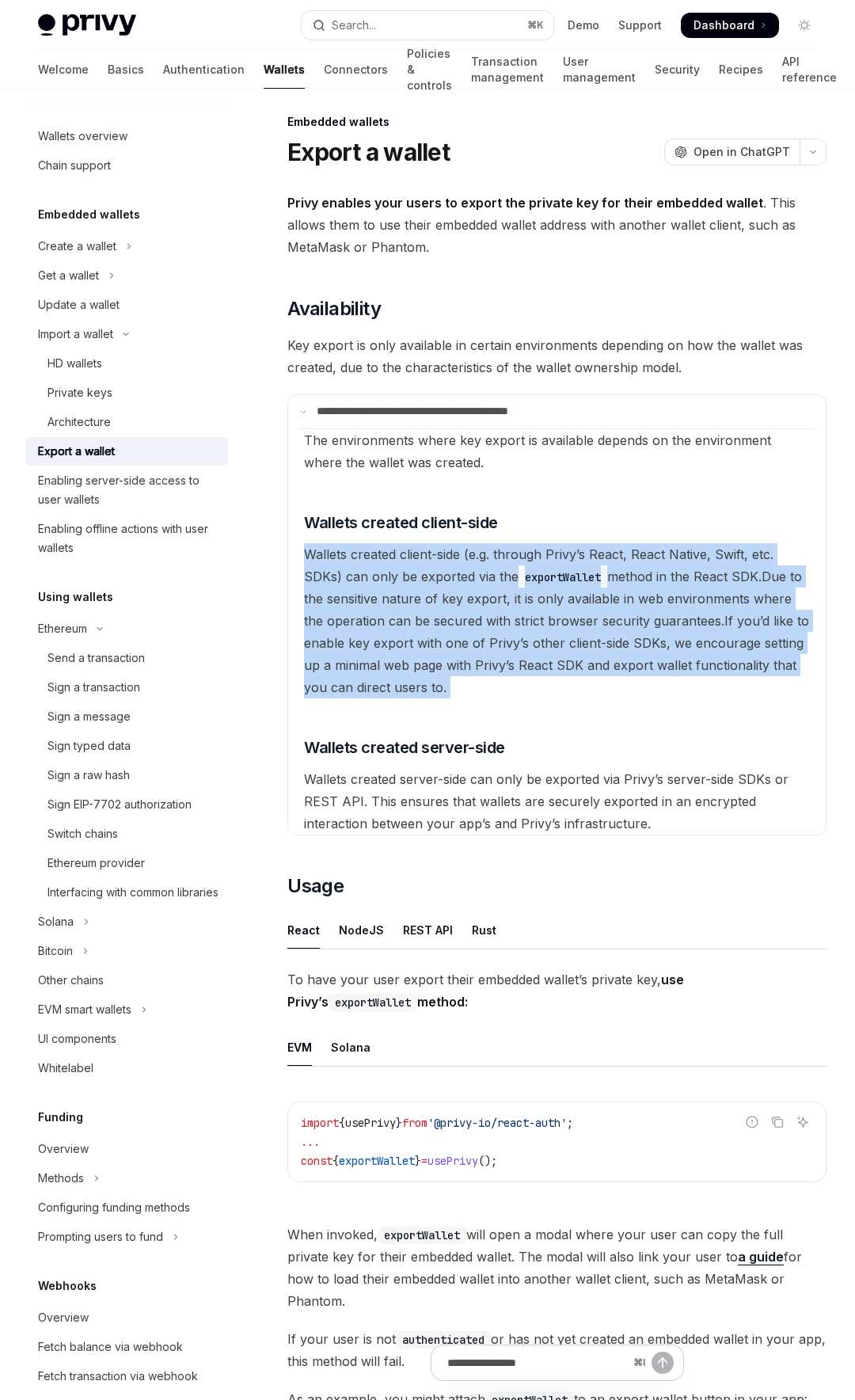
click at [454, 660] on span "If you’d like to enable key export with one of Privy’s other client-side SDKs, …" at bounding box center [556, 654] width 505 height 83
click at [504, 681] on available\ "The environments where key export is available depends on the environment where…" at bounding box center [557, 631] width 518 height 406
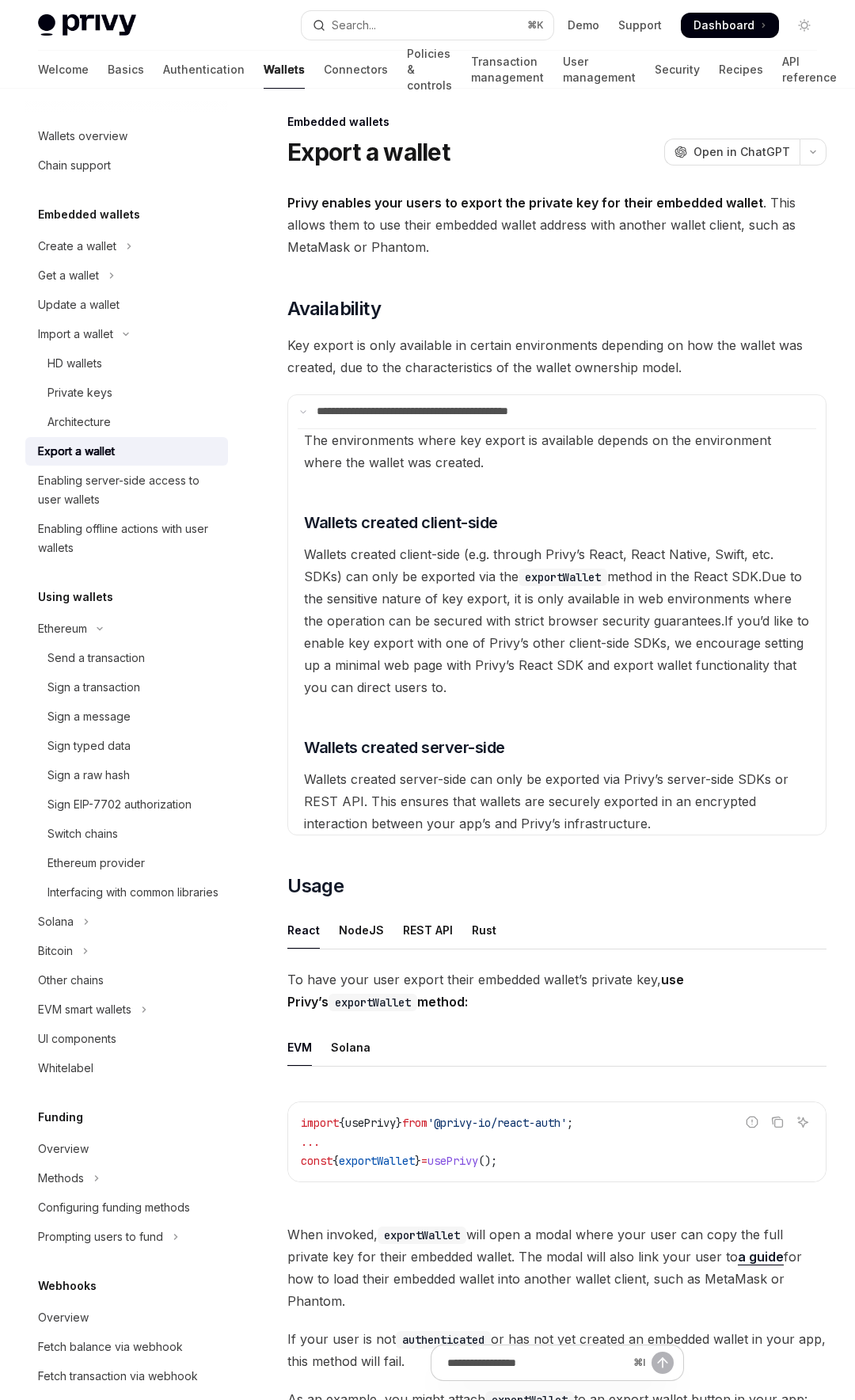
click at [413, 642] on span "If you’d like to enable key export with one of Privy’s other client-side SDKs, …" at bounding box center [556, 654] width 505 height 83
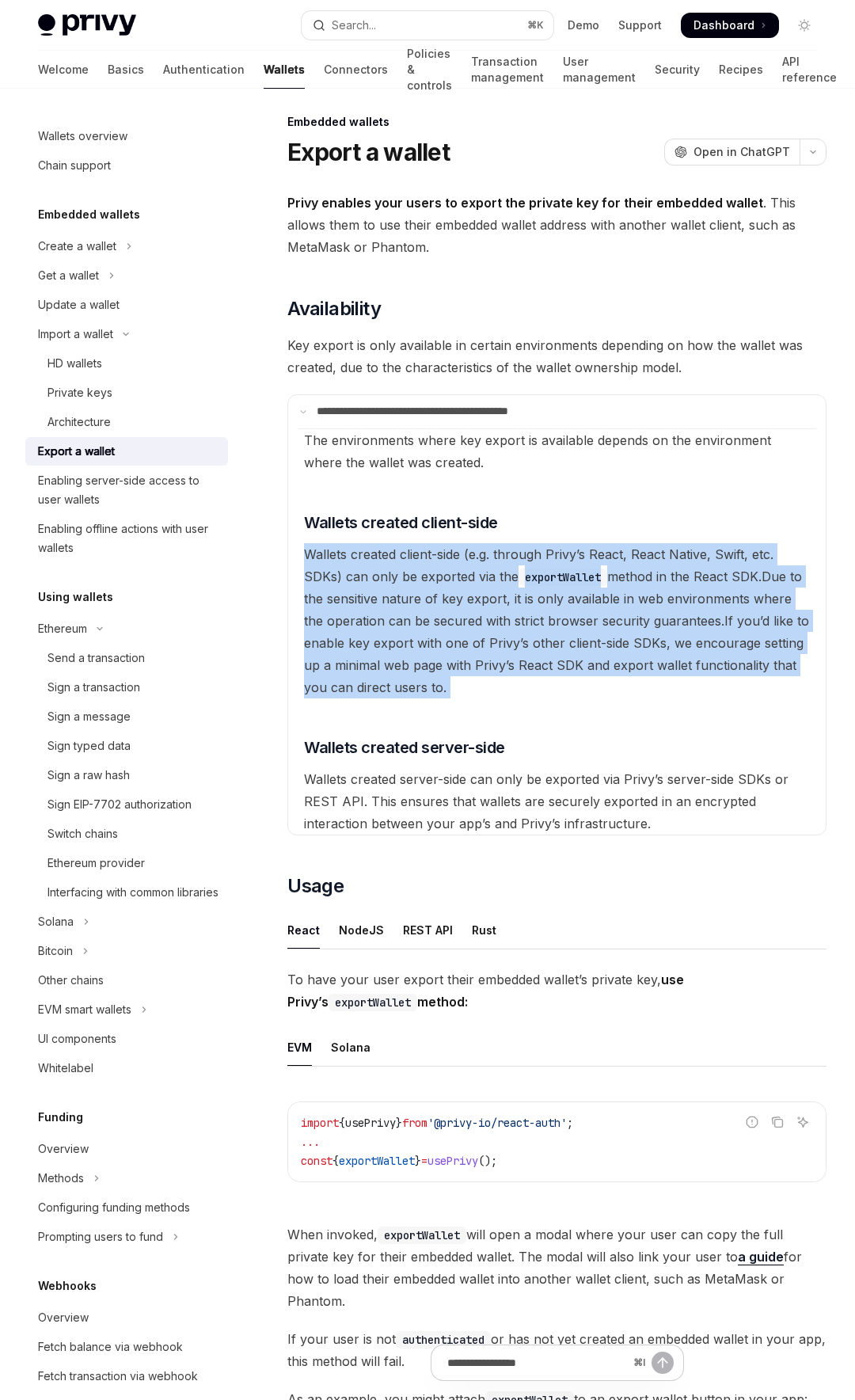
click at [413, 642] on span "If you’d like to enable key export with one of Privy’s other client-side SDKs, …" at bounding box center [556, 654] width 505 height 83
click at [473, 688] on available\ "The environments where key export is available depends on the environment where…" at bounding box center [557, 631] width 518 height 406
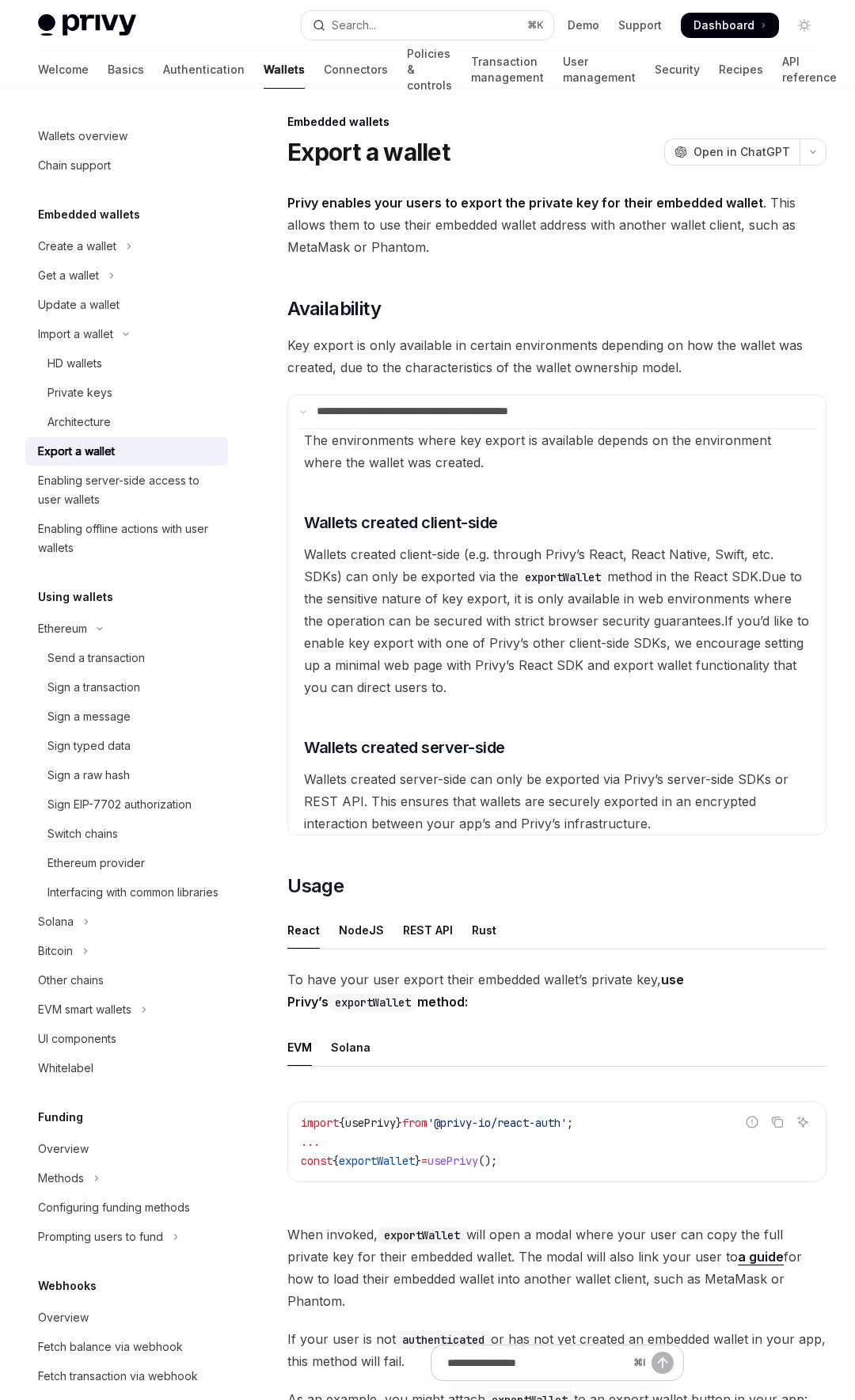
click at [454, 656] on available\ "The environments where key export is available depends on the environment where…" at bounding box center [557, 631] width 518 height 406
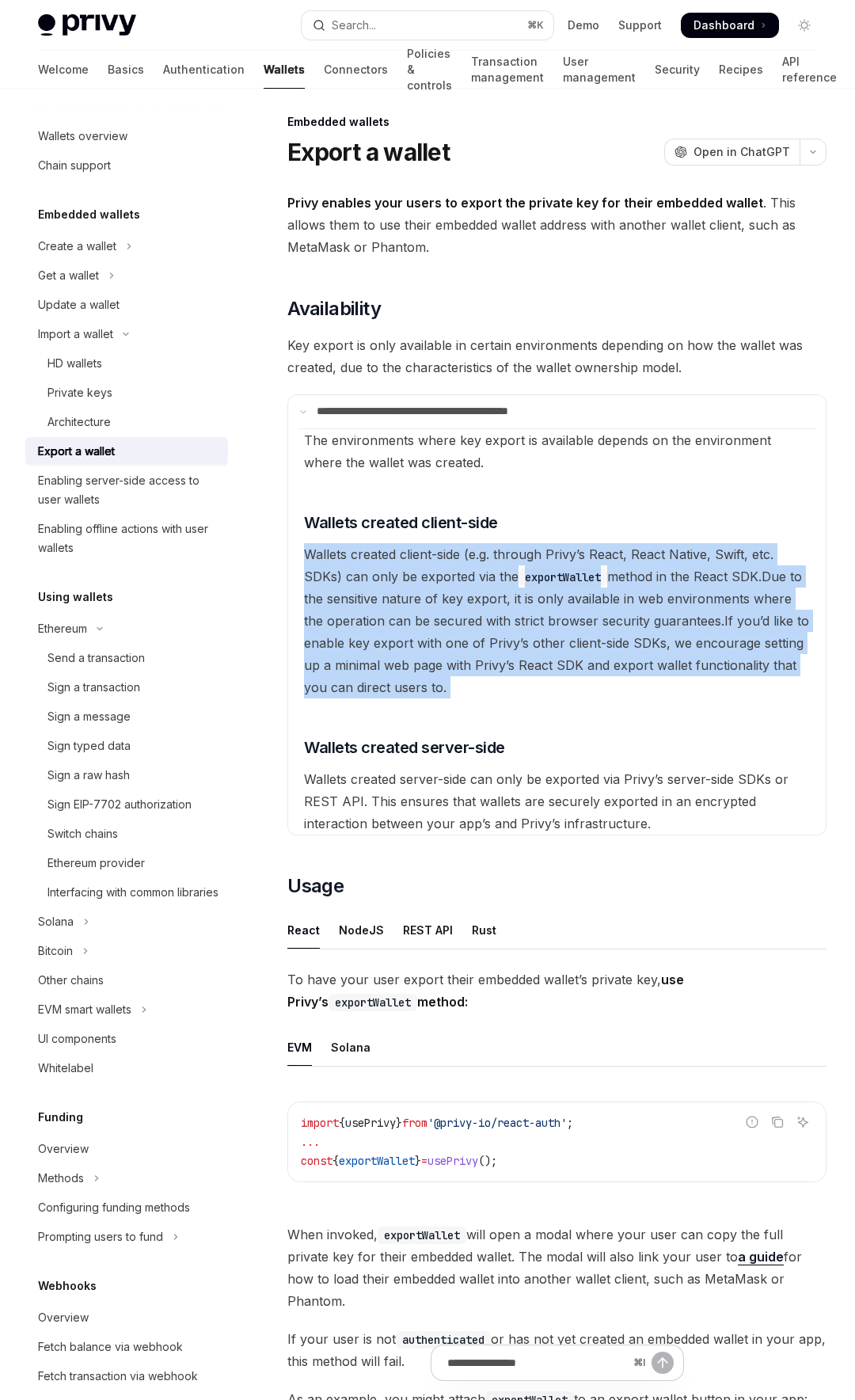
click at [454, 656] on available\ "The environments where key export is available depends on the environment where…" at bounding box center [557, 631] width 518 height 406
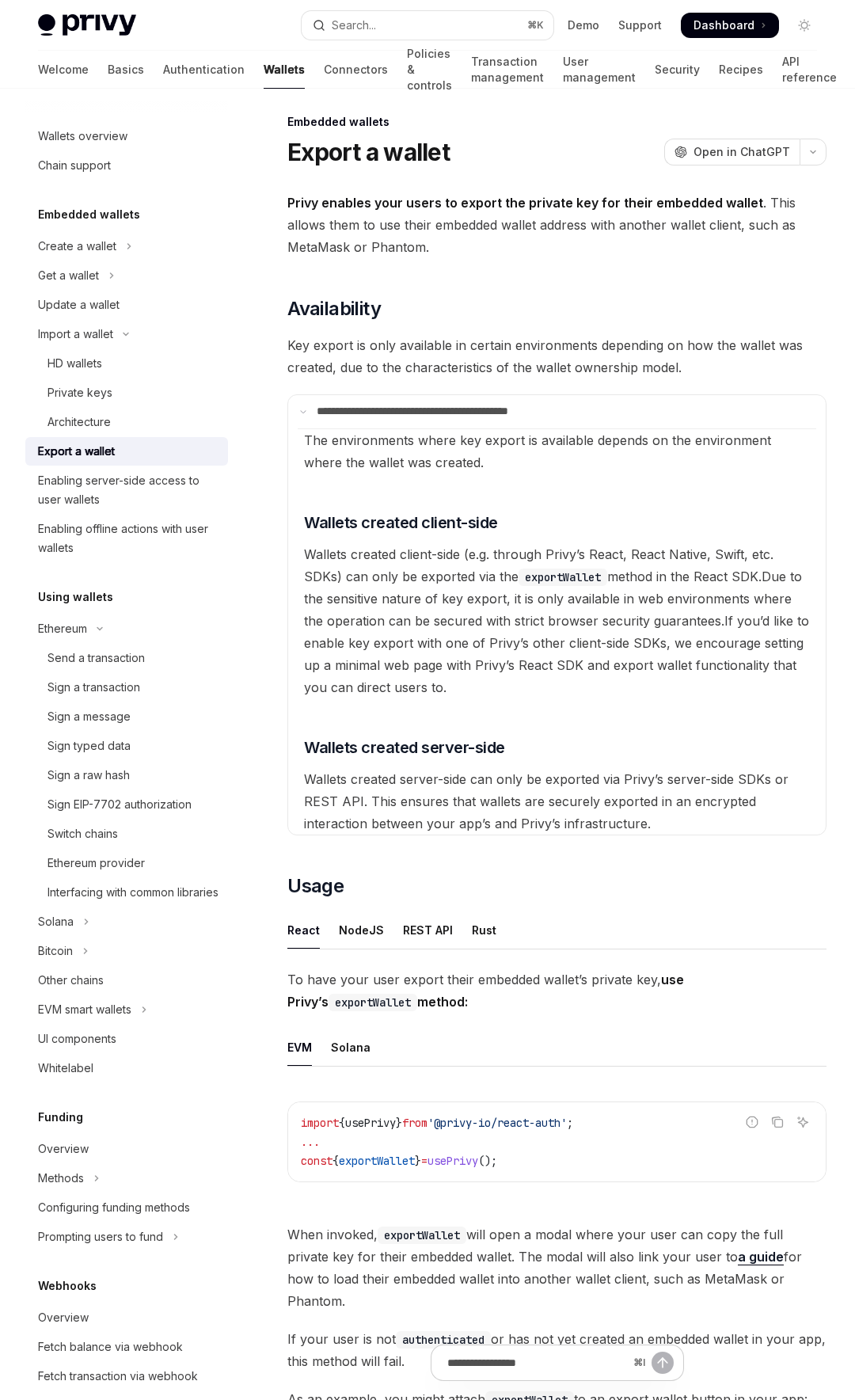
click at [546, 677] on available\ "The environments where key export is available depends on the environment where…" at bounding box center [557, 631] width 518 height 406
click at [126, 660] on div "Send a transaction" at bounding box center [96, 658] width 98 height 19
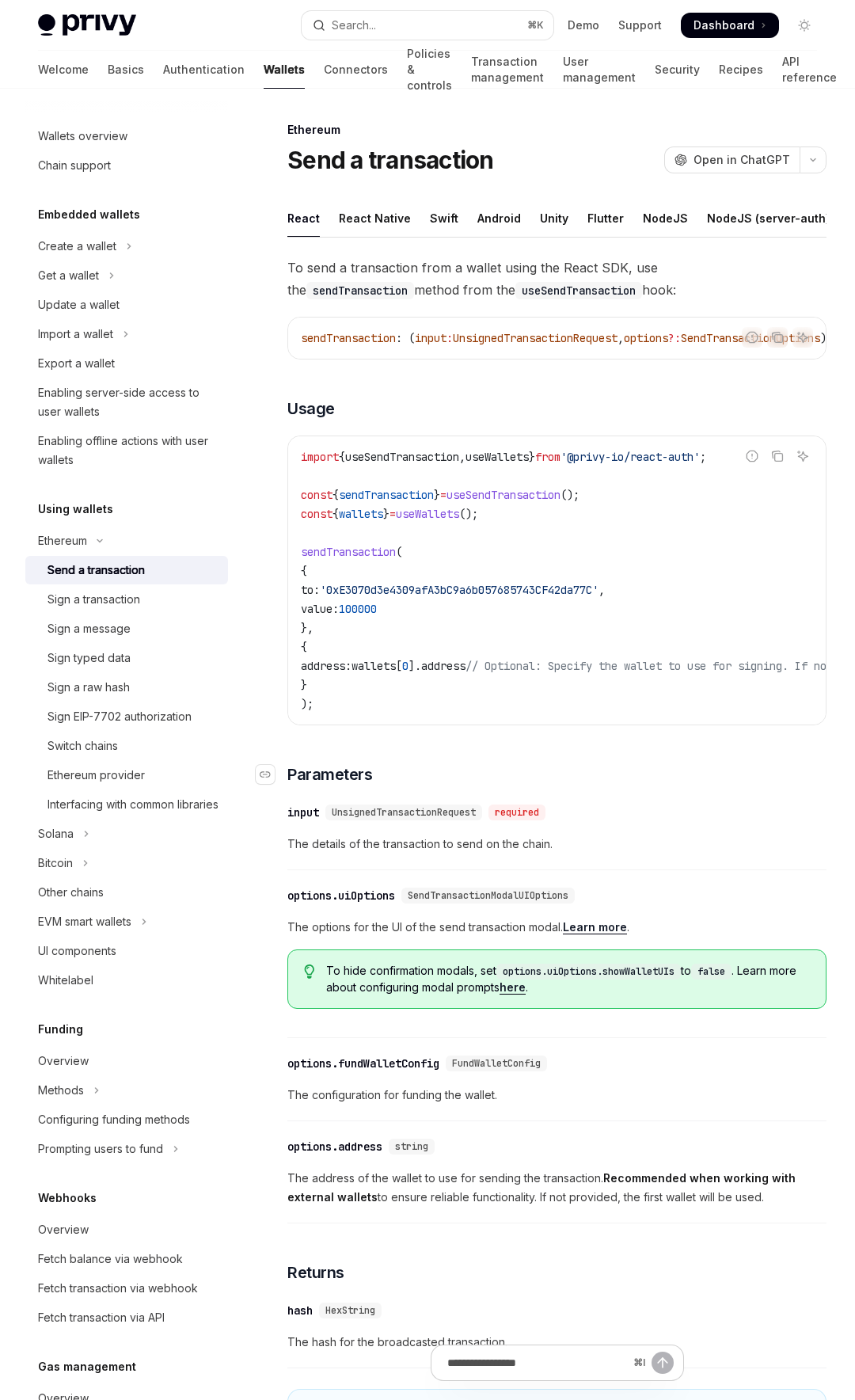
click at [699, 786] on h3 "​ Parameters" at bounding box center [556, 773] width 539 height 22
click at [721, 853] on span "The details of the transaction to send on the chain." at bounding box center [556, 844] width 539 height 19
click at [95, 806] on div "Interfacing with common libraries" at bounding box center [133, 804] width 171 height 19
type textarea "*"
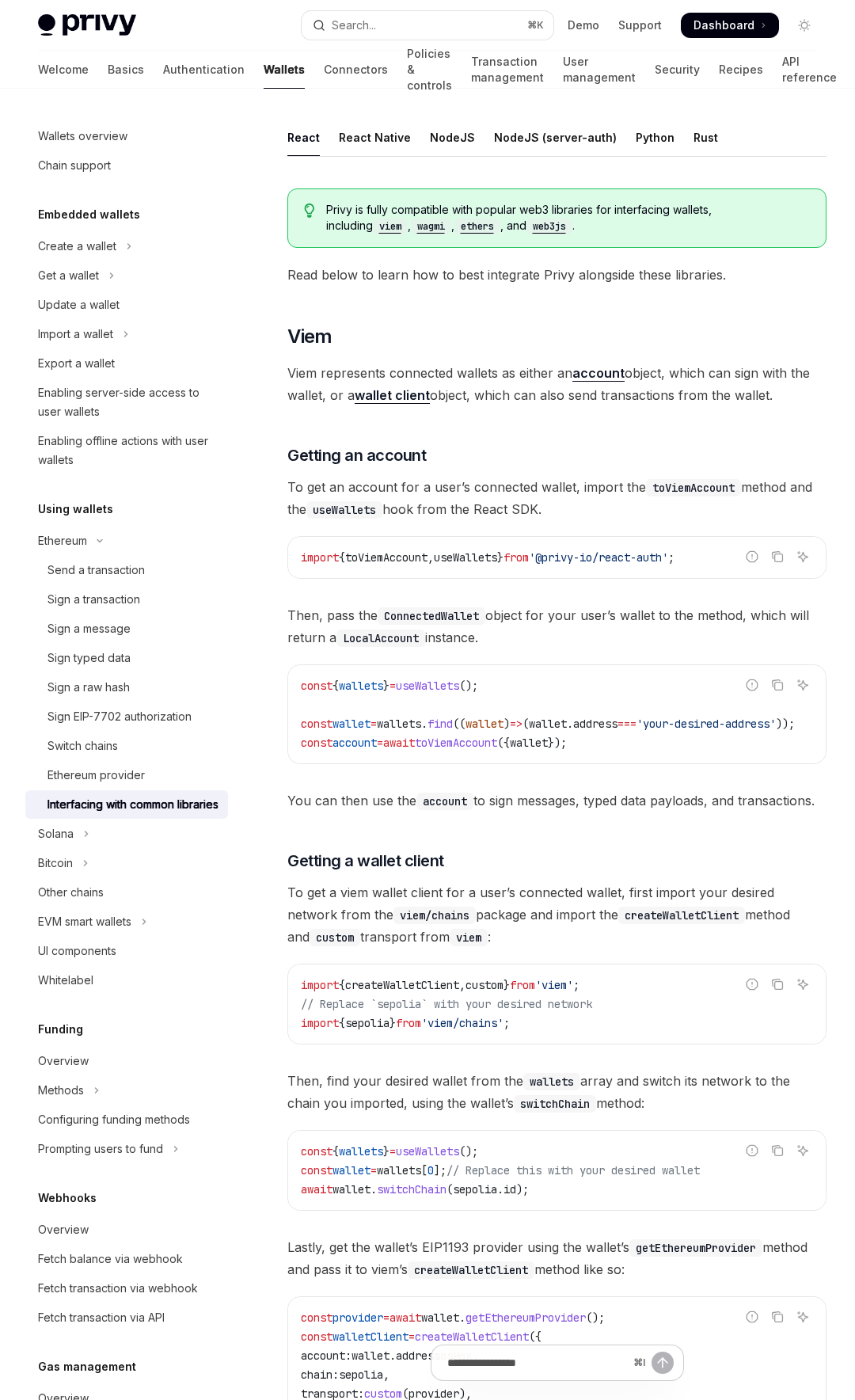
click at [499, 851] on div "Privy is fully compatible with popular web3 libraries for interfacing wallets, …" at bounding box center [556, 1324] width 539 height 2296
